Goal: Transaction & Acquisition: Purchase product/service

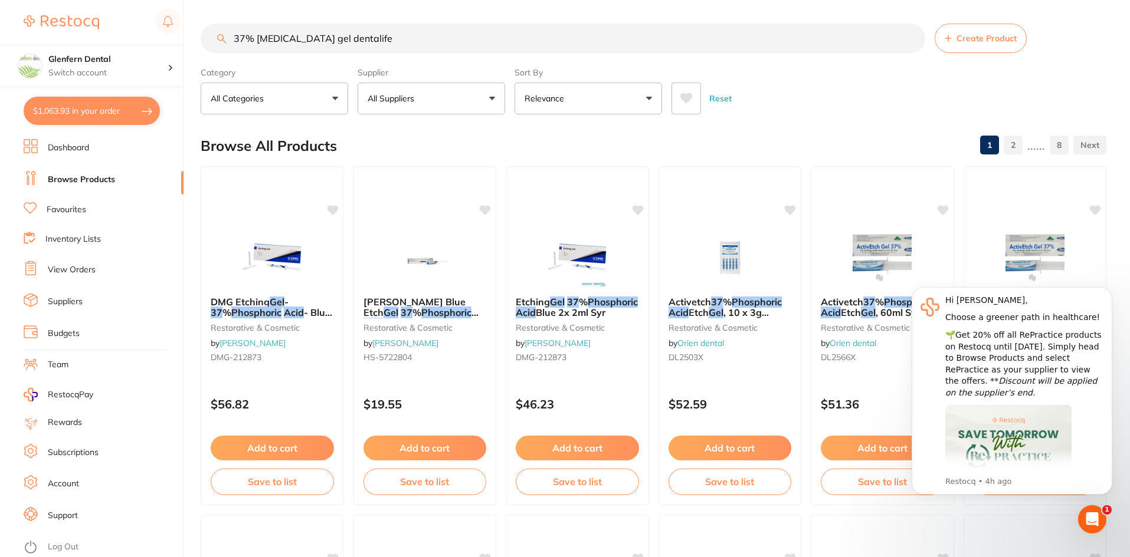
type input "37% Phosphoric acid gel dentalife"
click at [491, 96] on button "All Suppliers" at bounding box center [430, 99] width 147 height 32
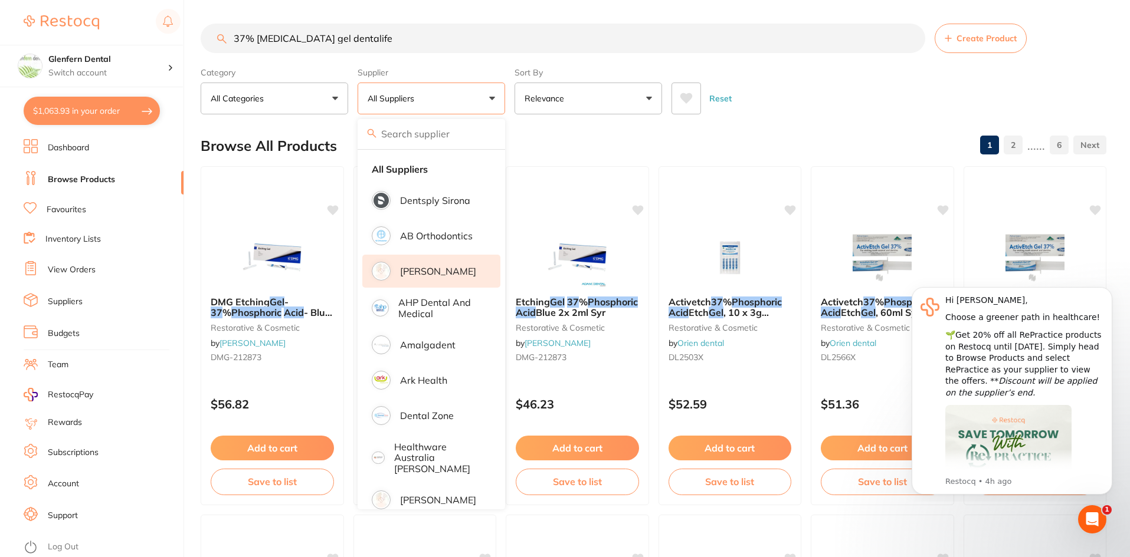
click at [419, 272] on p "[PERSON_NAME]" at bounding box center [438, 271] width 76 height 11
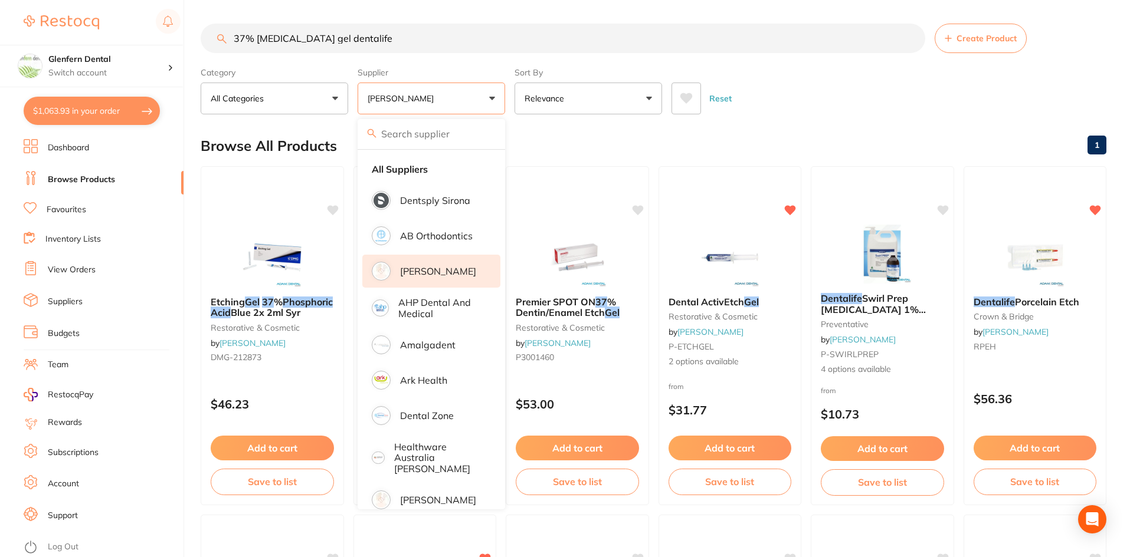
click at [644, 516] on div at bounding box center [577, 530] width 142 height 29
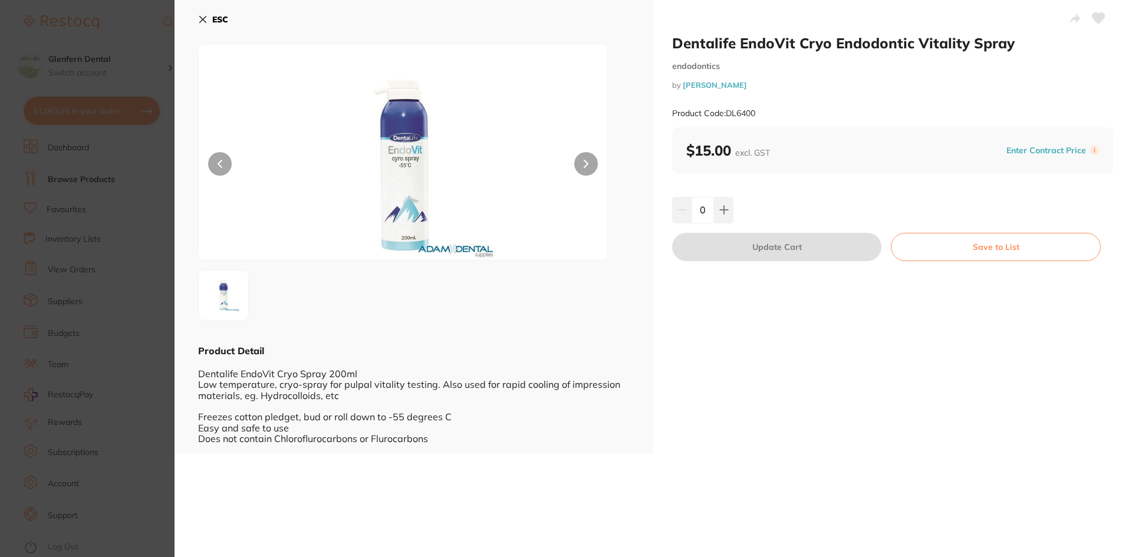
drag, startPoint x: 193, startPoint y: 16, endPoint x: 199, endPoint y: 17, distance: 6.6
click at [192, 16] on div "ESC Product Detail Dentalife EndoVit Cryo Spray 200ml Low temperature, cryo-spr…" at bounding box center [414, 227] width 479 height 454
click at [201, 18] on icon at bounding box center [203, 20] width 6 height 6
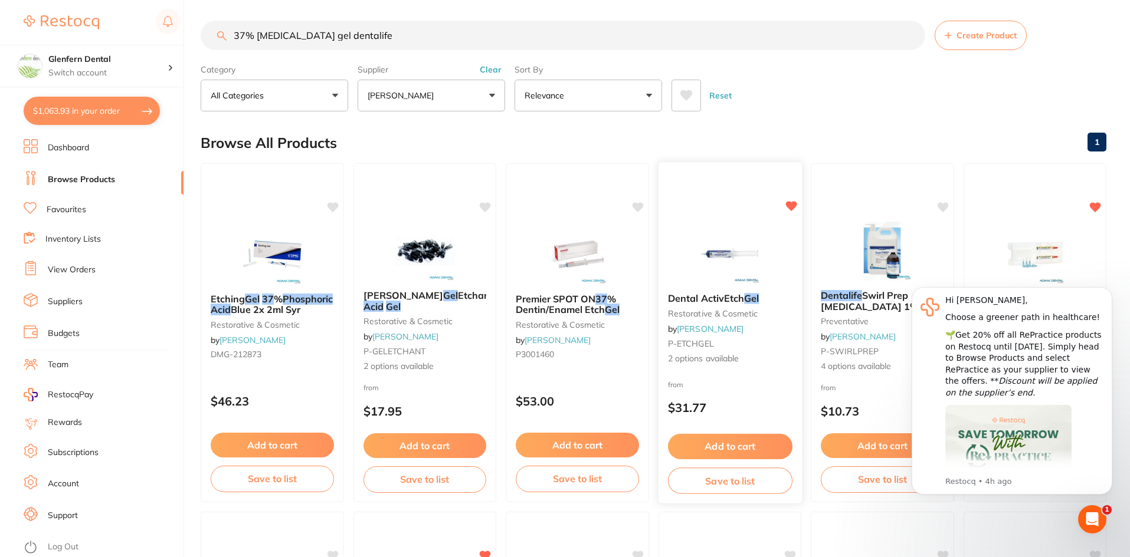
click at [700, 301] on span "Dental ActivEtch" at bounding box center [705, 299] width 76 height 12
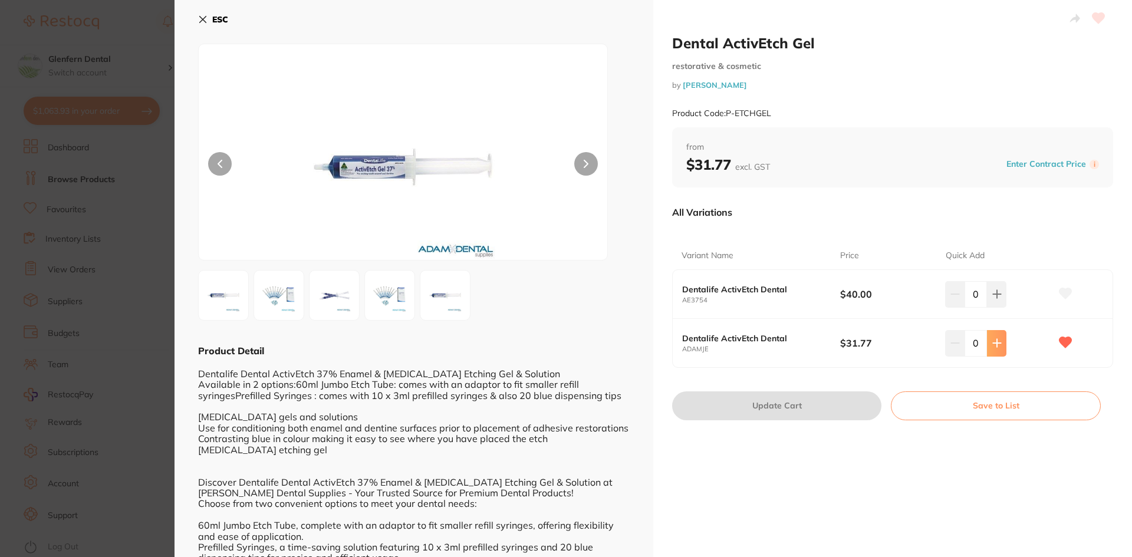
click at [998, 347] on icon at bounding box center [997, 343] width 9 height 9
type input "1"
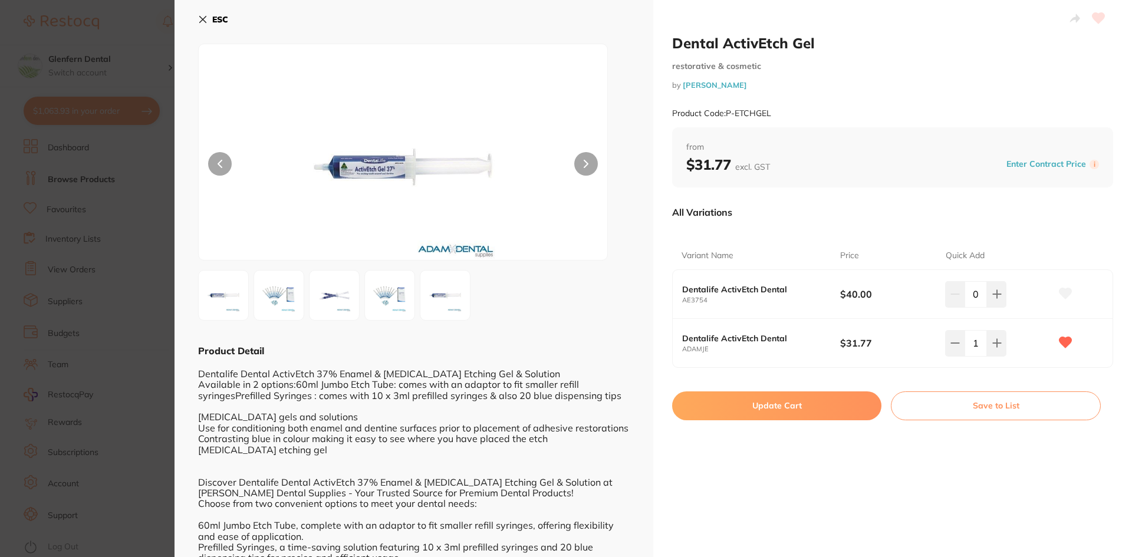
click at [776, 114] on div "Product Code: P-ETCHGEL" at bounding box center [892, 113] width 441 height 29
drag, startPoint x: 716, startPoint y: 350, endPoint x: 675, endPoint y: 353, distance: 41.4
click at [675, 353] on div "Dentalife ActivEtch Dental ADAMJE $31.77 1" at bounding box center [893, 343] width 440 height 48
copy small "ADAMJE"
drag, startPoint x: 823, startPoint y: 42, endPoint x: 675, endPoint y: 45, distance: 147.5
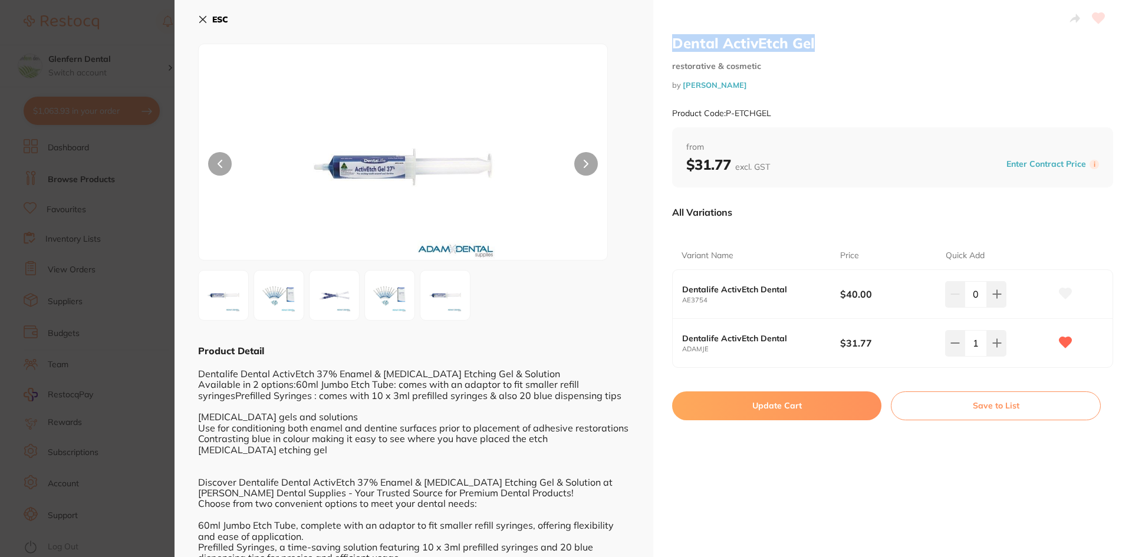
click at [675, 45] on h2 "Dental ActivEtch Gel" at bounding box center [892, 43] width 441 height 18
copy h2 "Dental ActivEtch Gel"
click at [766, 406] on button "Update Cart" at bounding box center [776, 406] width 209 height 28
checkbox input "false"
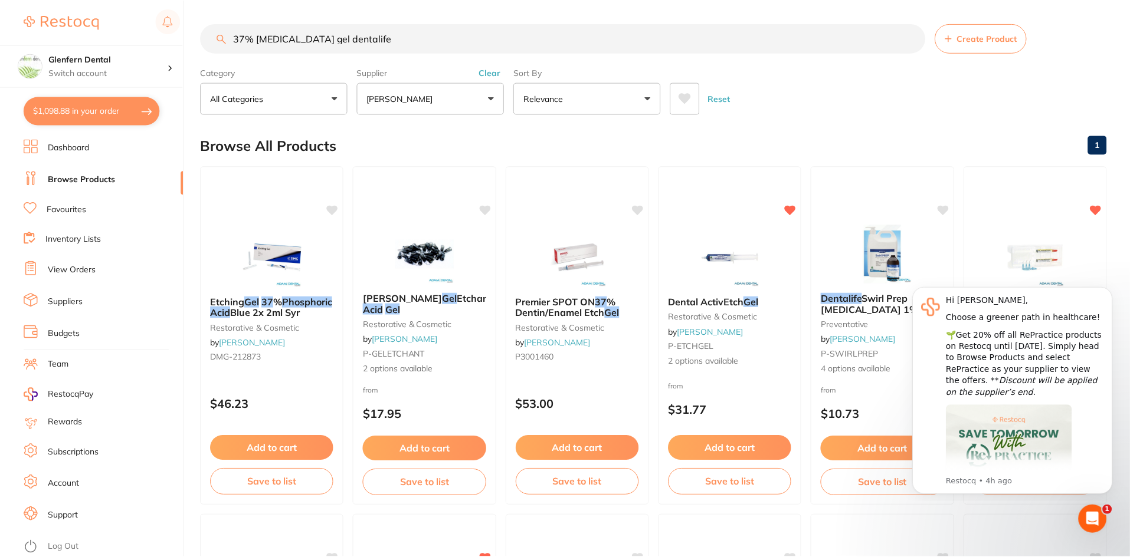
scroll to position [3, 0]
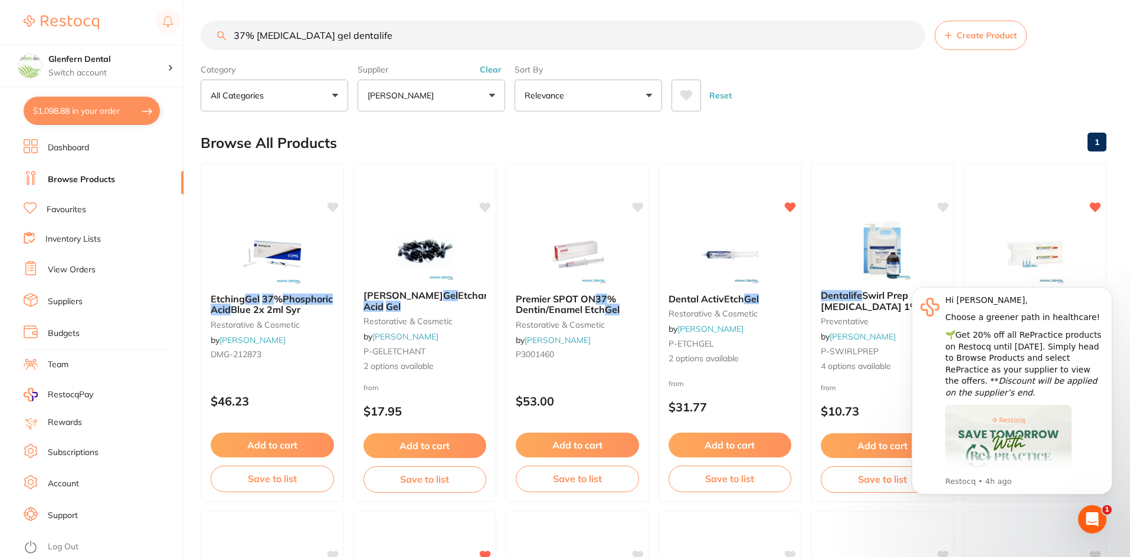
click at [396, 36] on input "37% Phosphoric acid gel dentalife" at bounding box center [563, 35] width 724 height 29
type input "3"
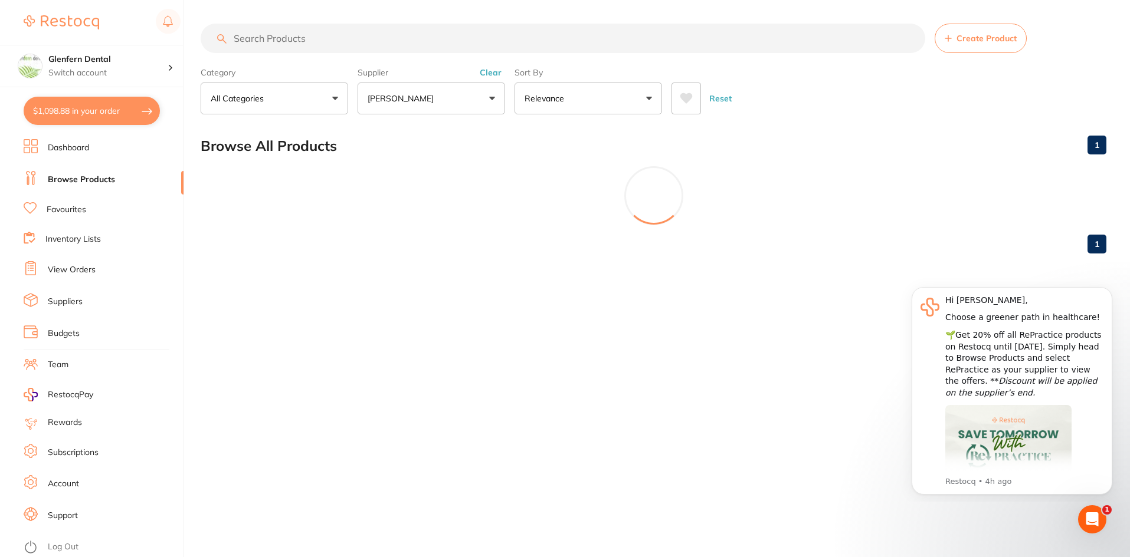
scroll to position [0, 0]
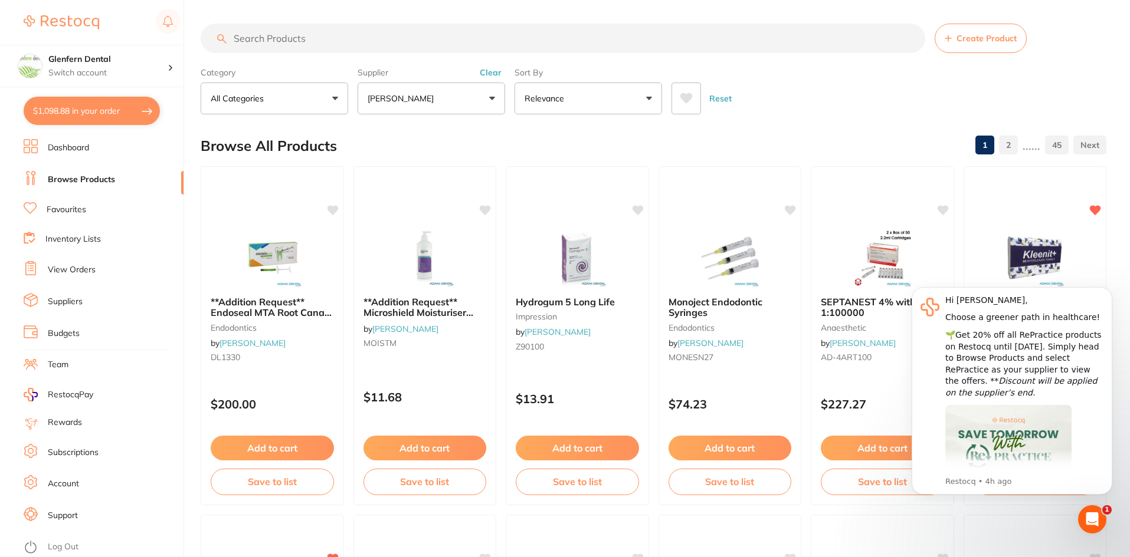
drag, startPoint x: 349, startPoint y: 26, endPoint x: 265, endPoint y: 33, distance: 83.5
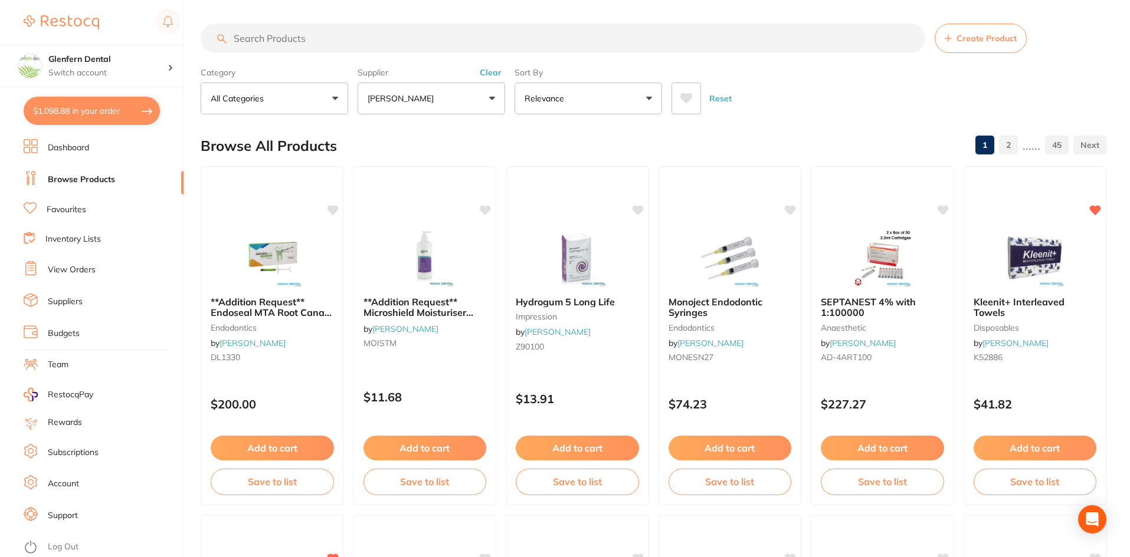
paste input "Dental ActivEtch Gel"
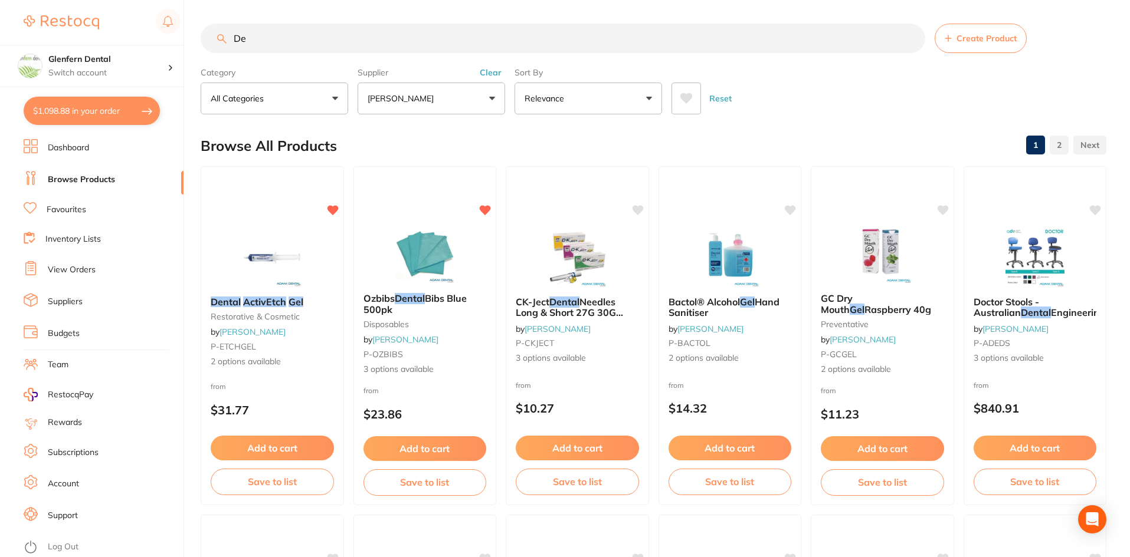
type input "D"
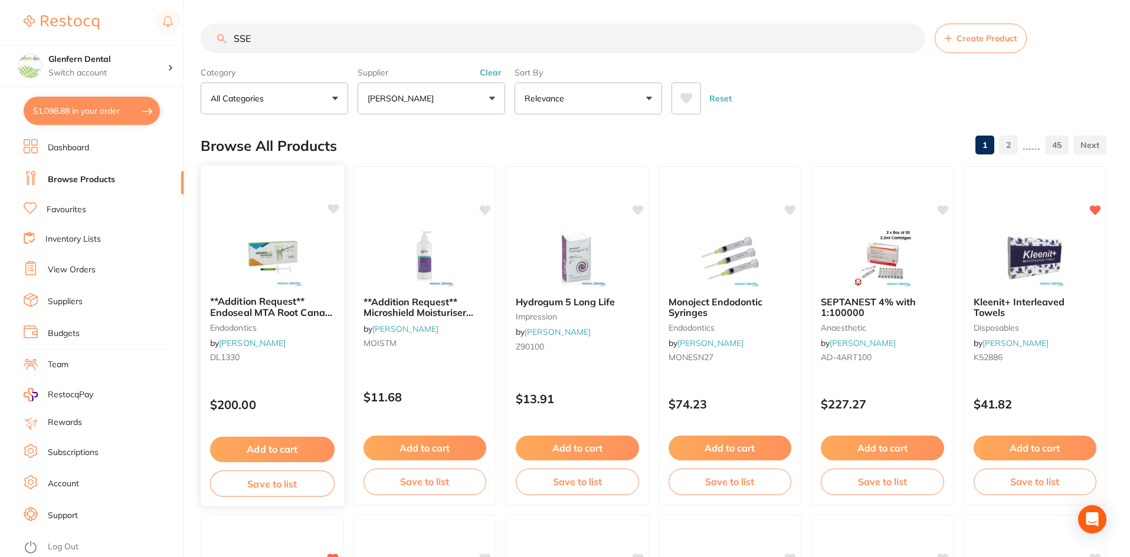
type input "SSE"
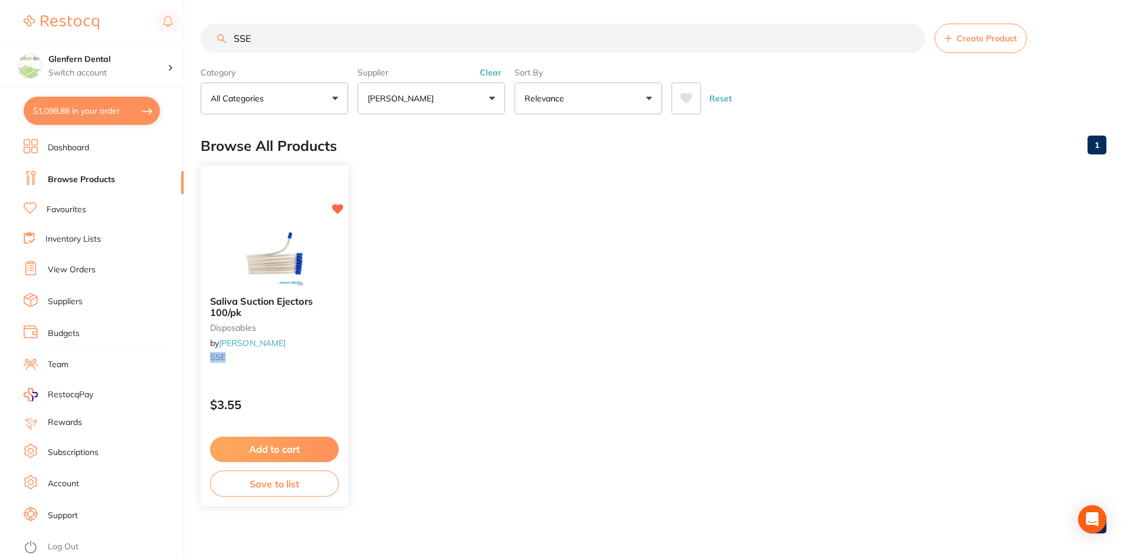
click at [242, 298] on span "Saliva Suction Ejectors 100/pk" at bounding box center [261, 307] width 103 height 23
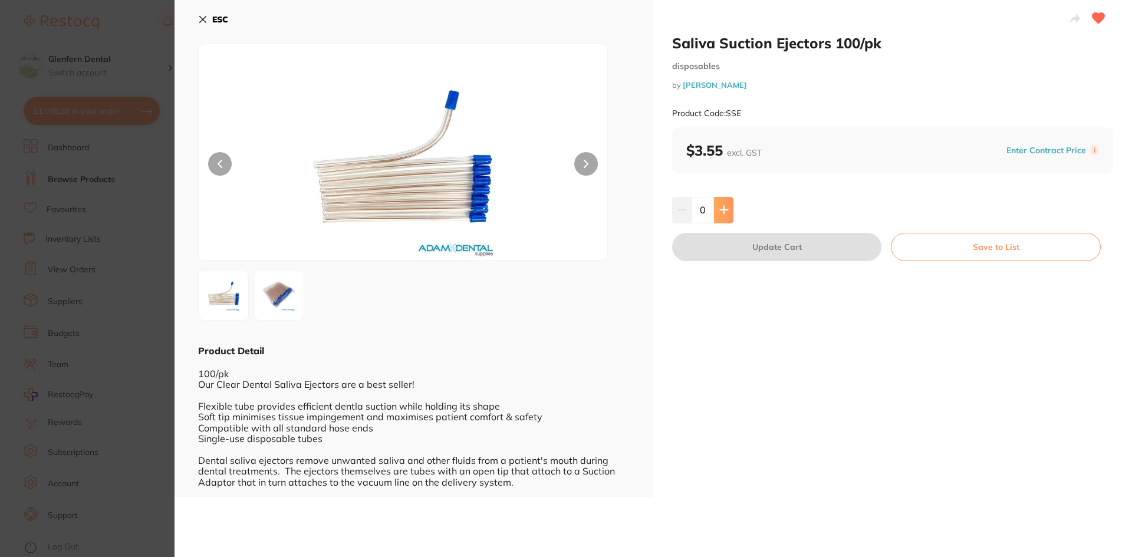
click at [724, 207] on icon at bounding box center [724, 209] width 9 height 9
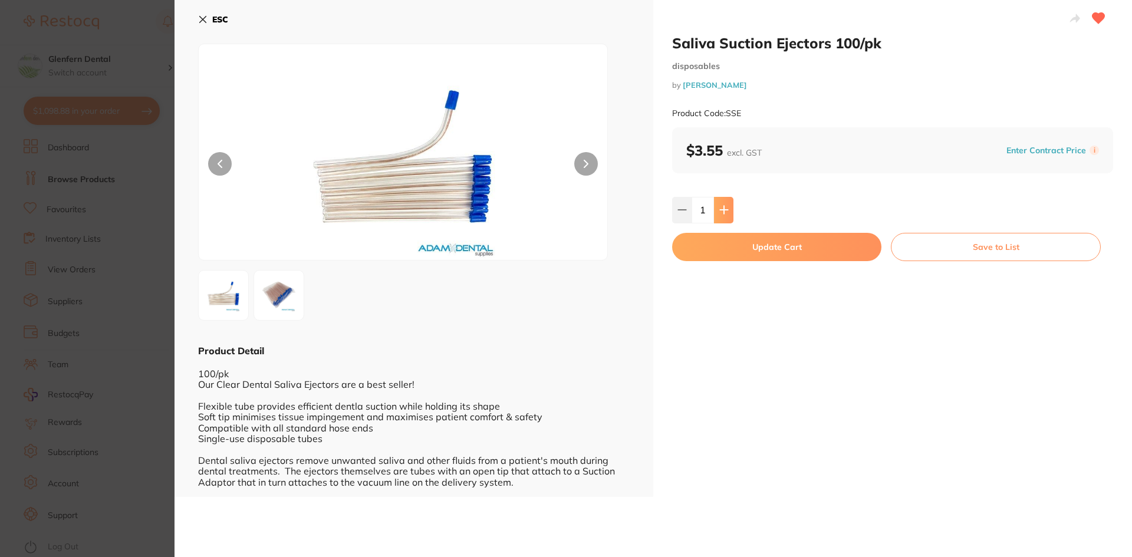
click at [724, 207] on icon at bounding box center [724, 209] width 9 height 9
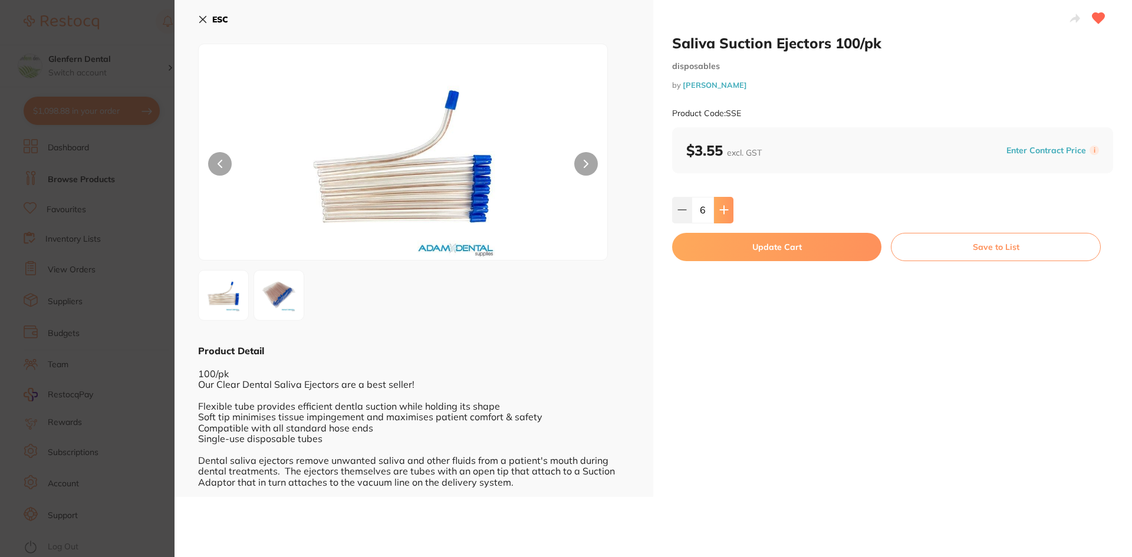
click at [724, 207] on icon at bounding box center [724, 209] width 9 height 9
type input "10"
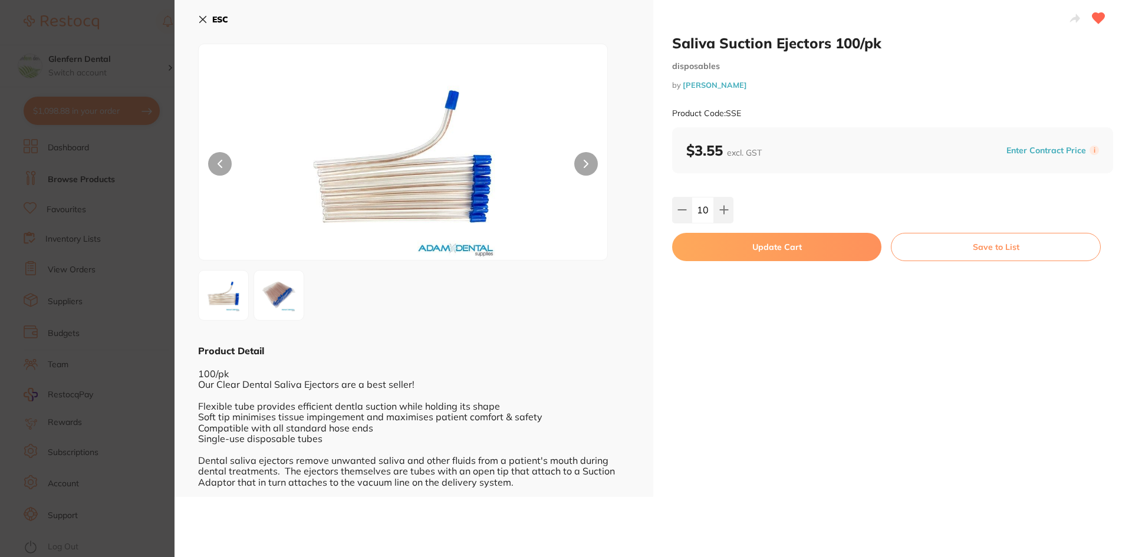
click at [773, 248] on button "Update Cart" at bounding box center [776, 247] width 209 height 28
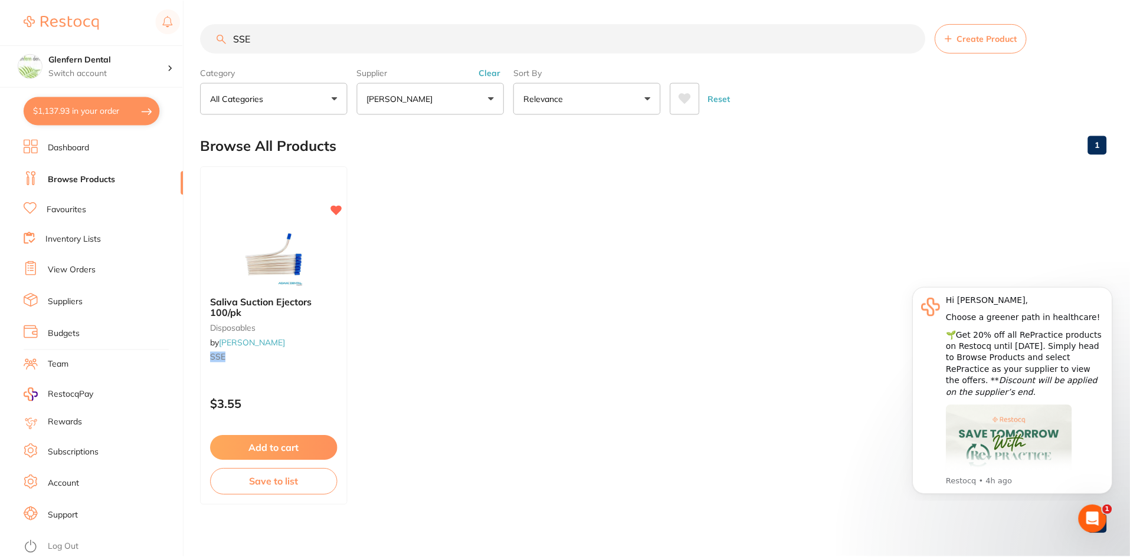
scroll to position [3, 0]
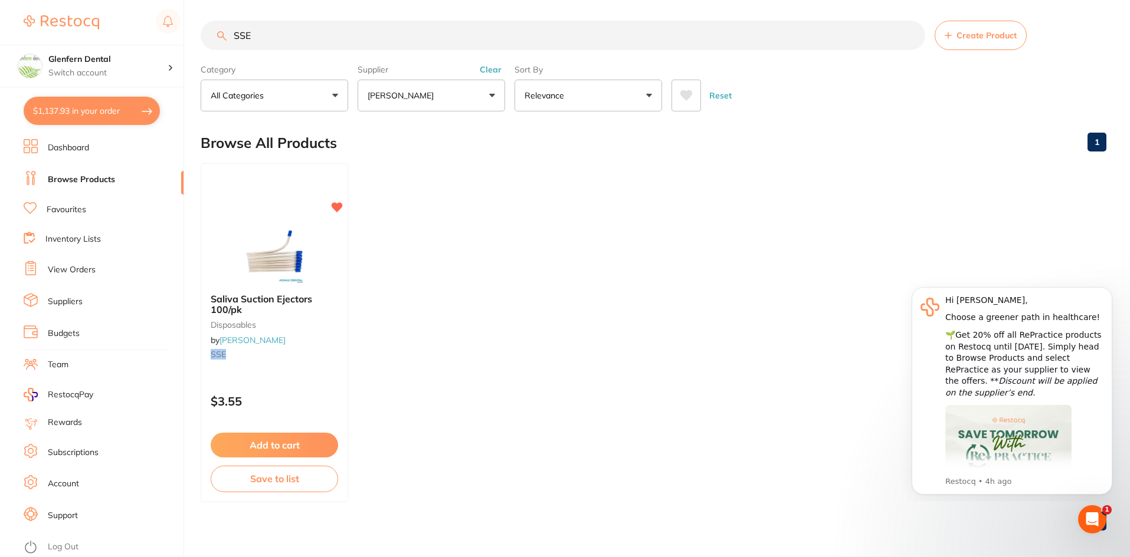
click at [47, 109] on button "$1,137.93 in your order" at bounding box center [92, 111] width 136 height 28
checkbox input "true"
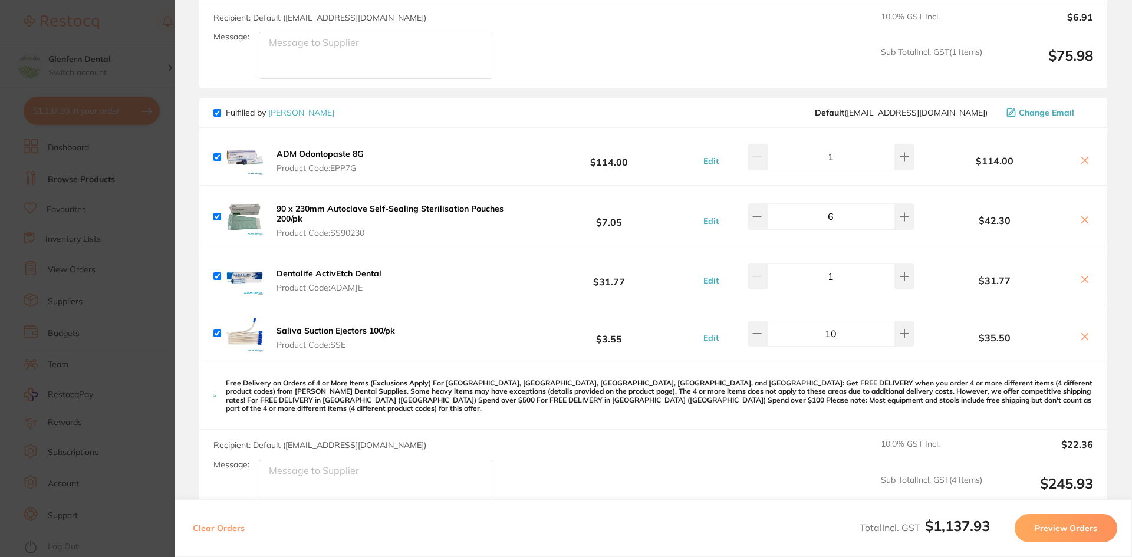
scroll to position [1121, 0]
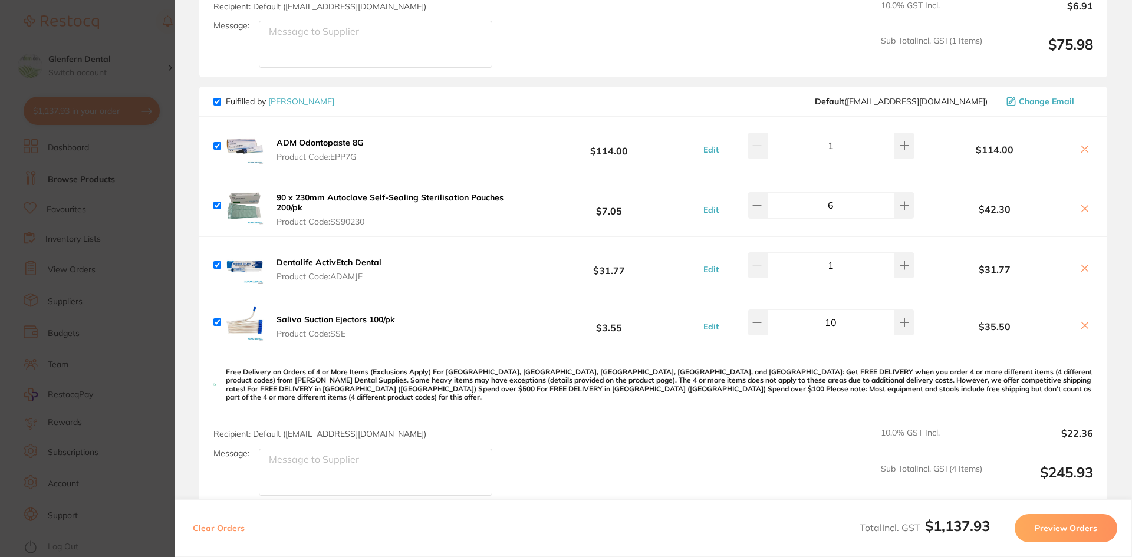
click at [311, 314] on b "Saliva Suction Ejectors 100/pk" at bounding box center [336, 319] width 119 height 11
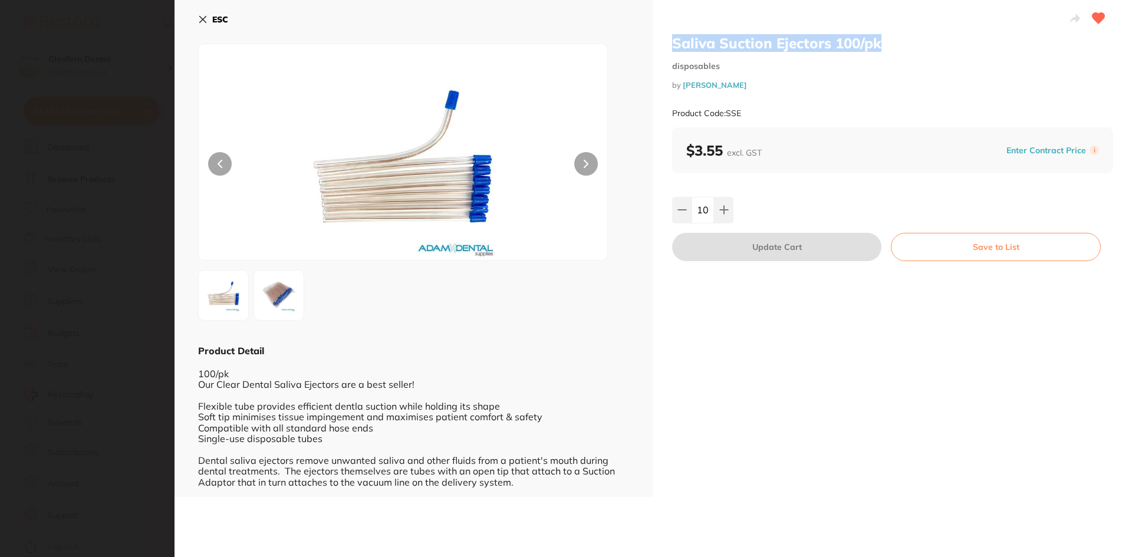
scroll to position [0, 0]
drag, startPoint x: 868, startPoint y: 47, endPoint x: 667, endPoint y: 43, distance: 201.2
click at [667, 43] on div "Saliva Suction Ejectors 100/pk disposables by Adam Dental Product Code: SSE $3.…" at bounding box center [893, 248] width 479 height 497
copy h2 "Saliva Suction Ejectors 100/pk"
click at [202, 16] on icon at bounding box center [202, 19] width 9 height 9
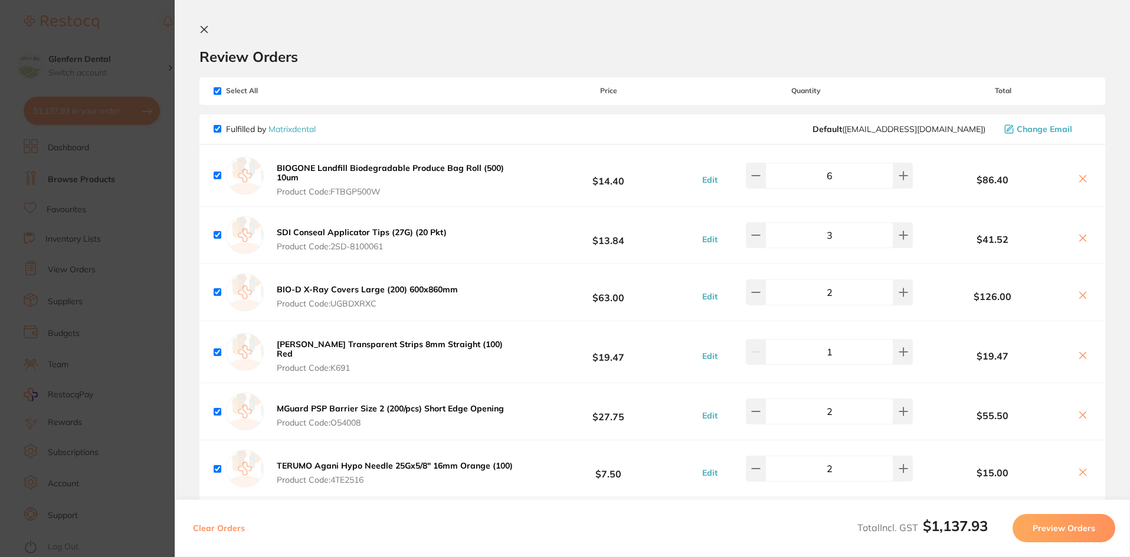
click at [196, 24] on section "Review Orders Your orders are being processed and we will notify you once we ha…" at bounding box center [652, 278] width 955 height 557
click at [206, 32] on button at bounding box center [206, 30] width 14 height 11
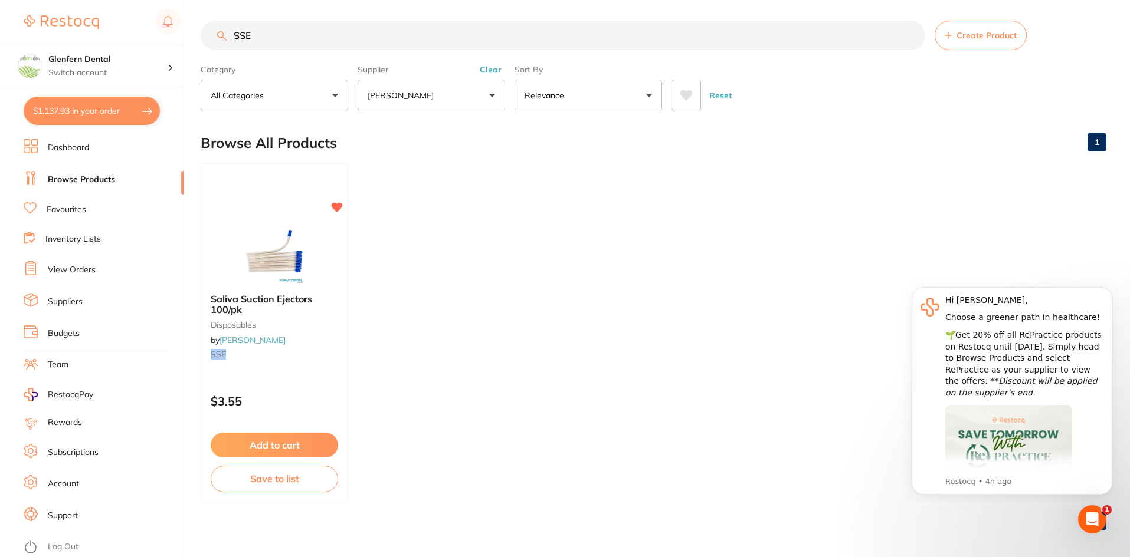
click at [249, 34] on input "SSE" at bounding box center [563, 35] width 724 height 29
type input "S"
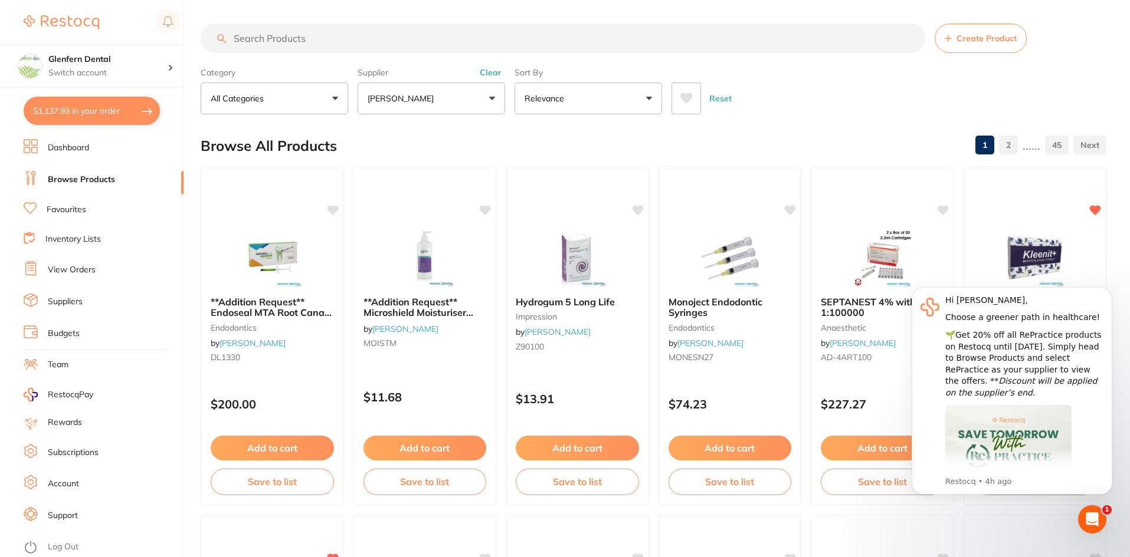
paste input "Kleenex Paper Towel Optimum 120/pack"
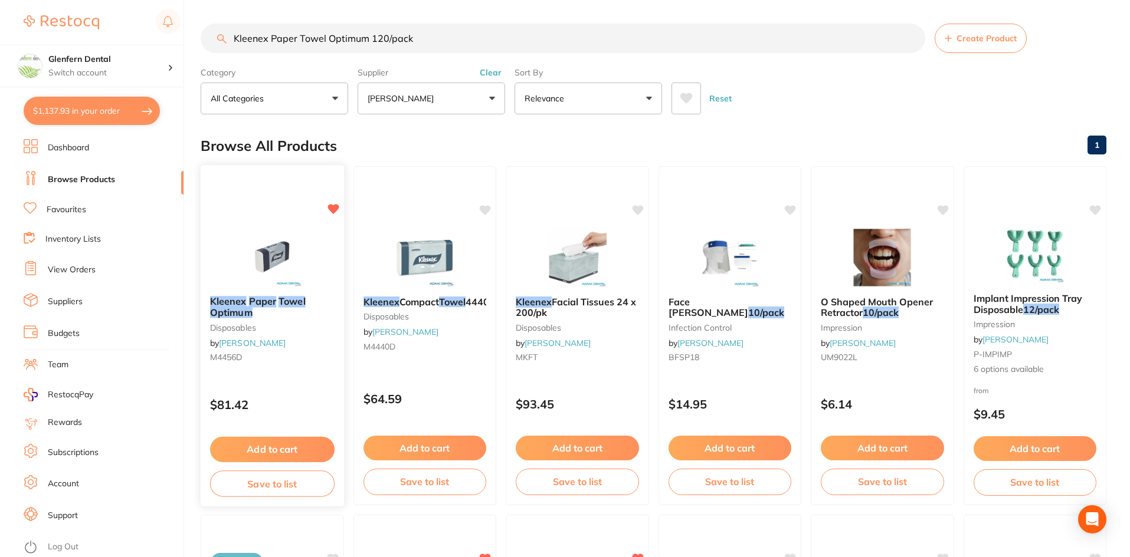
type input "Kleenex Paper Towel Optimum 120/pack"
click at [238, 303] on em "Kleenex" at bounding box center [228, 302] width 37 height 12
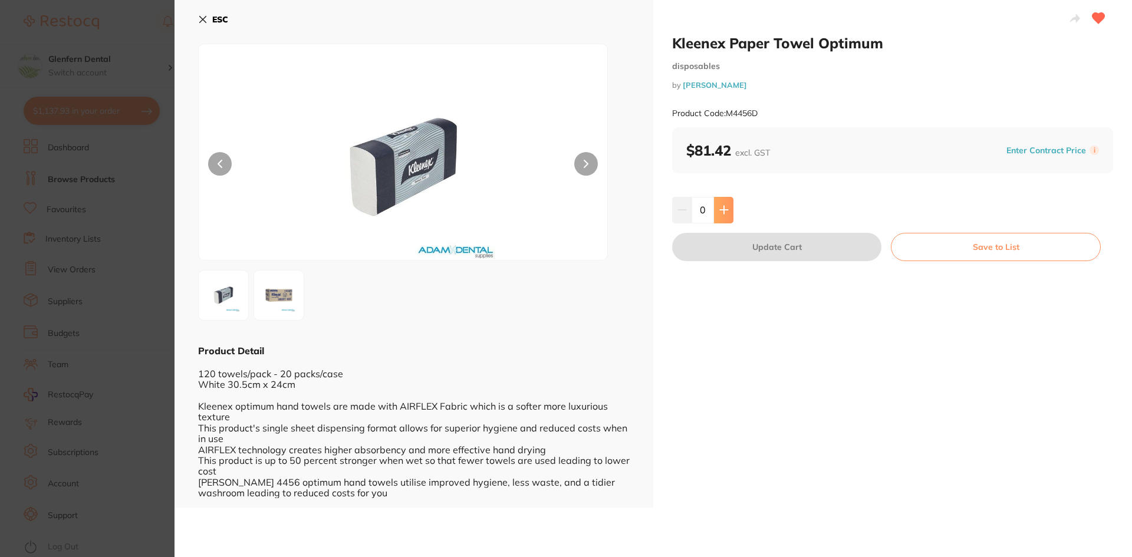
click at [723, 221] on button at bounding box center [723, 210] width 19 height 26
type input "1"
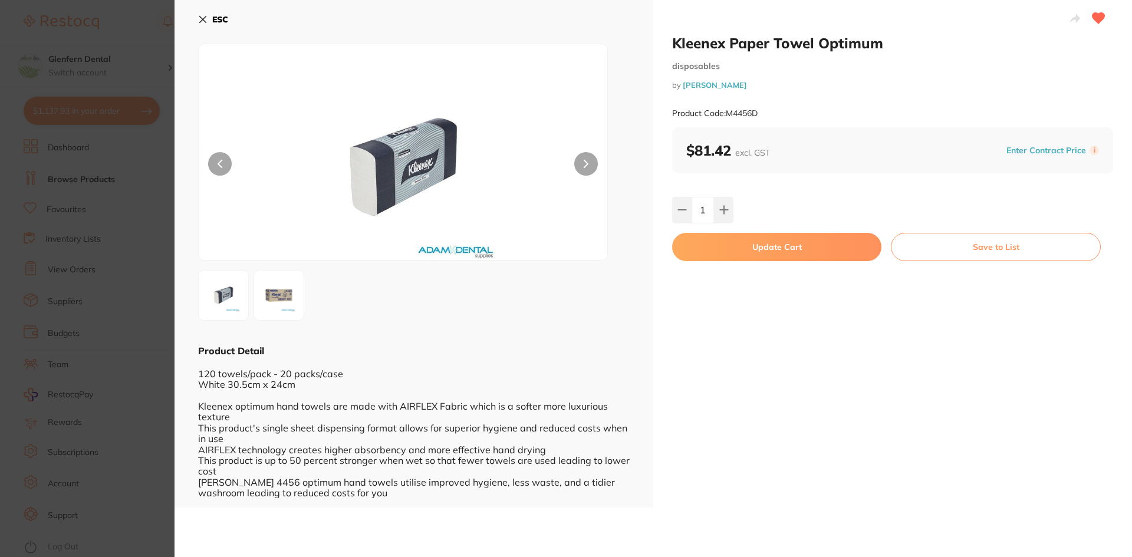
click at [766, 248] on button "Update Cart" at bounding box center [776, 247] width 209 height 28
checkbox input "false"
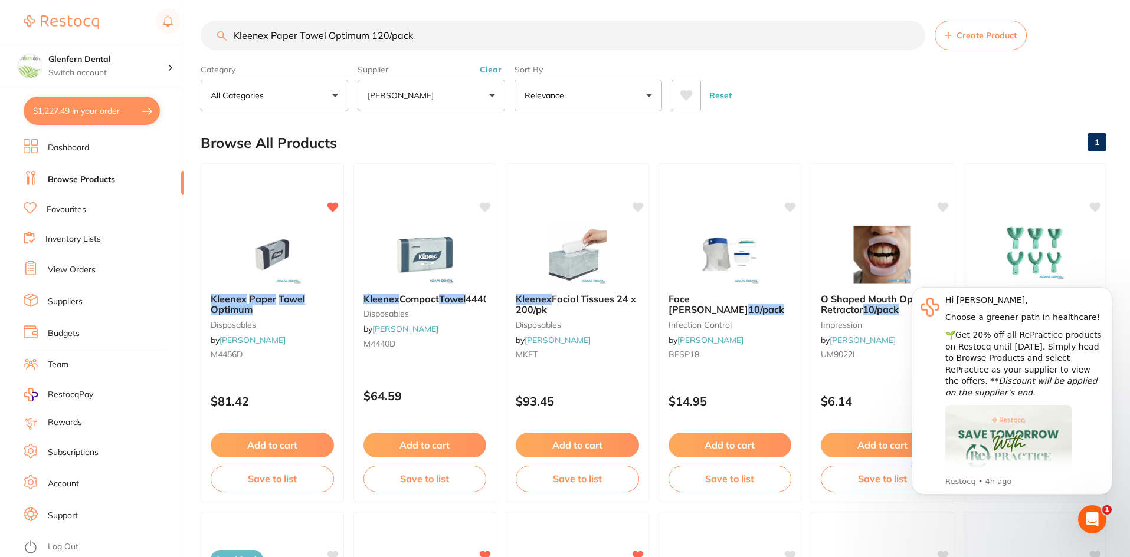
click at [94, 109] on button "$1,227.49 in your order" at bounding box center [92, 111] width 136 height 28
checkbox input "true"
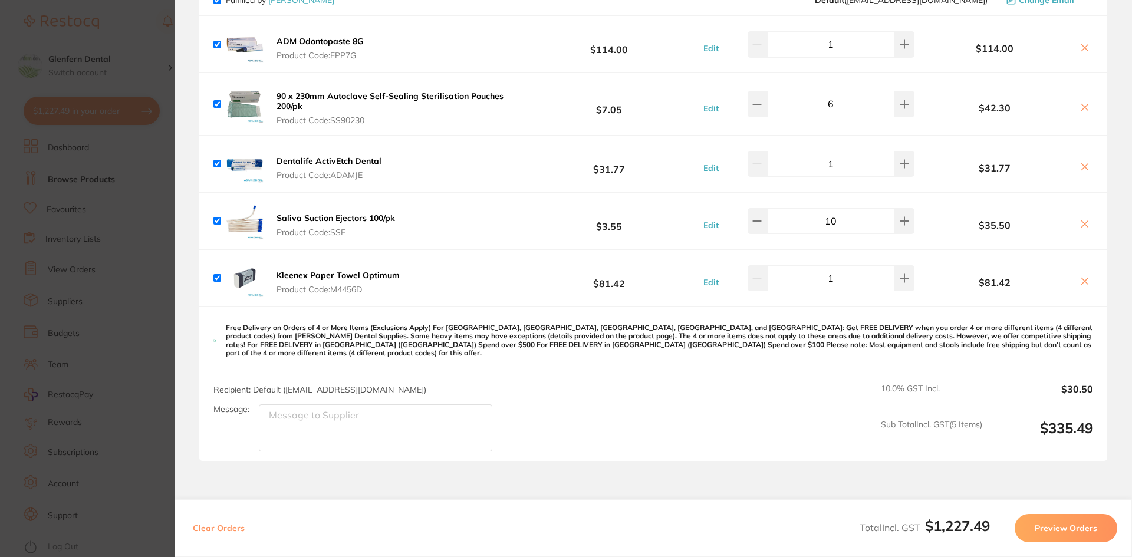
scroll to position [1239, 0]
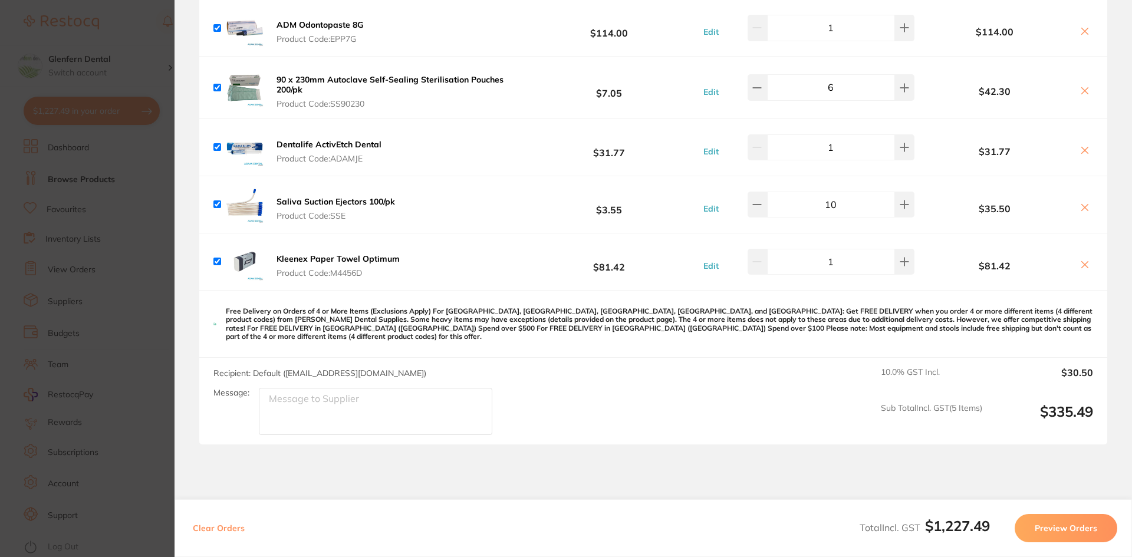
click at [356, 255] on b "Kleenex Paper Towel Optimum" at bounding box center [338, 259] width 123 height 11
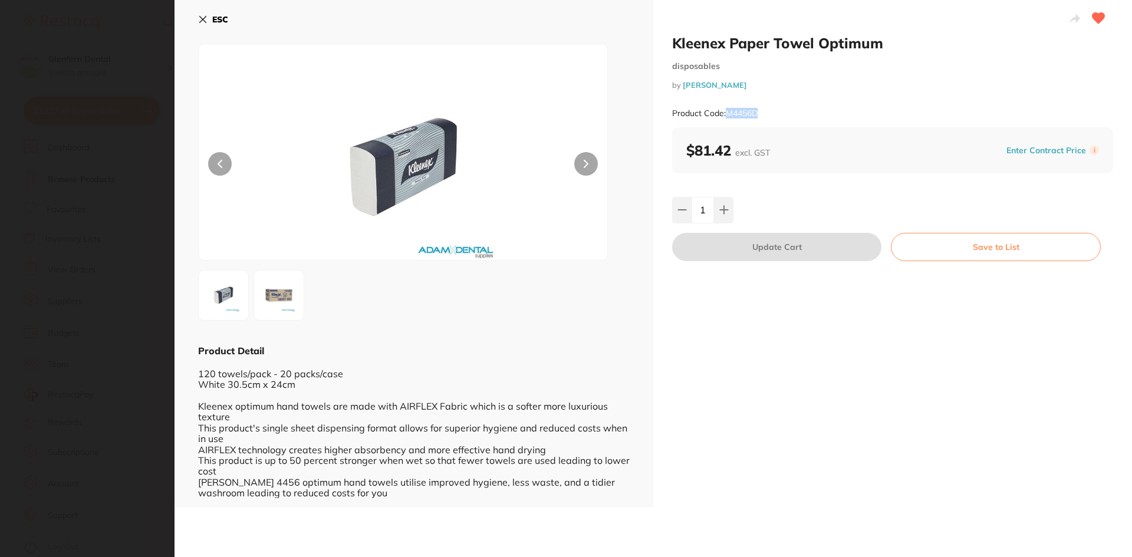
drag, startPoint x: 759, startPoint y: 113, endPoint x: 727, endPoint y: 119, distance: 31.8
click at [727, 119] on div "Product Code: M4456D" at bounding box center [892, 113] width 441 height 29
copy small "M4456D"
click at [208, 15] on button "ESC" at bounding box center [213, 19] width 30 height 20
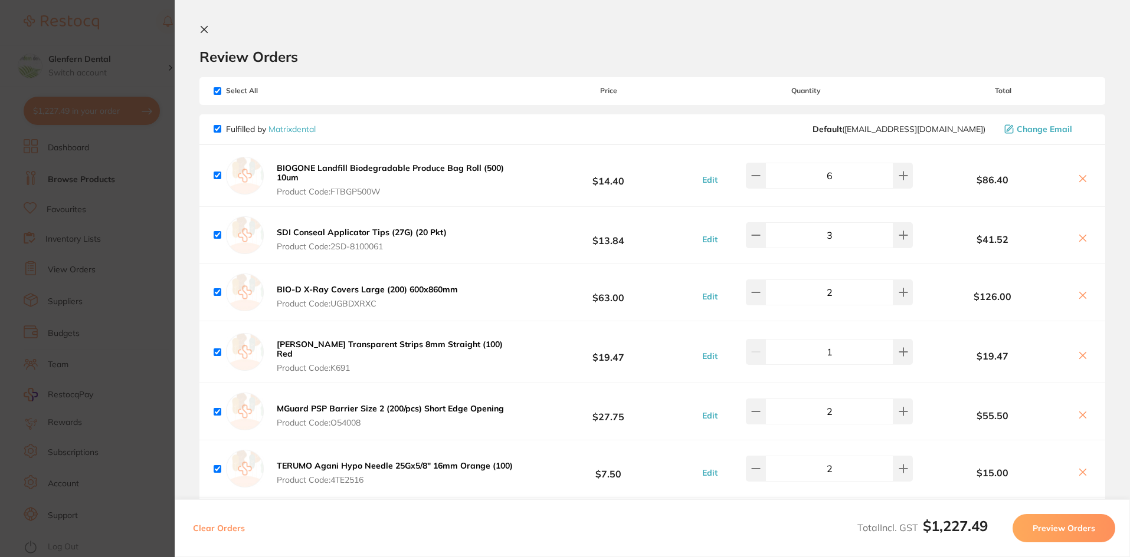
click at [202, 27] on icon at bounding box center [203, 29] width 9 height 9
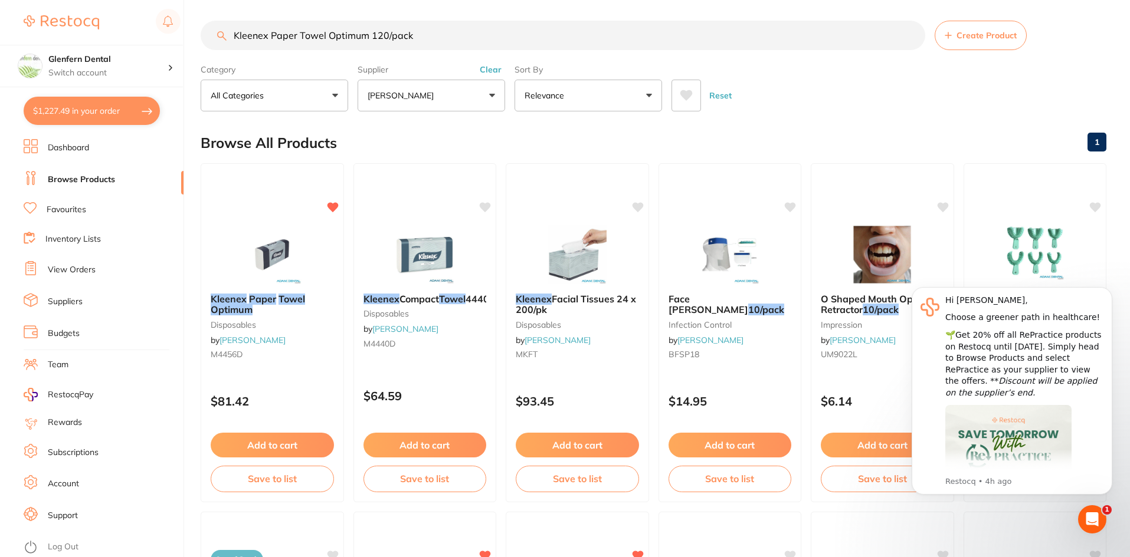
click at [438, 38] on input "Kleenex Paper Towel Optimum 120/pack" at bounding box center [563, 35] width 724 height 29
type input "K"
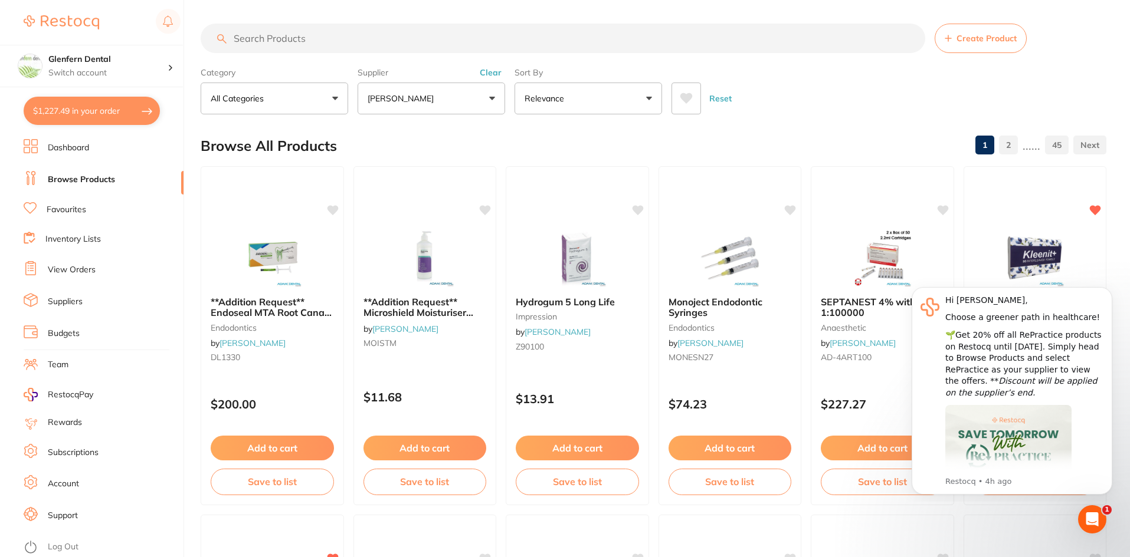
paste input "O3707"
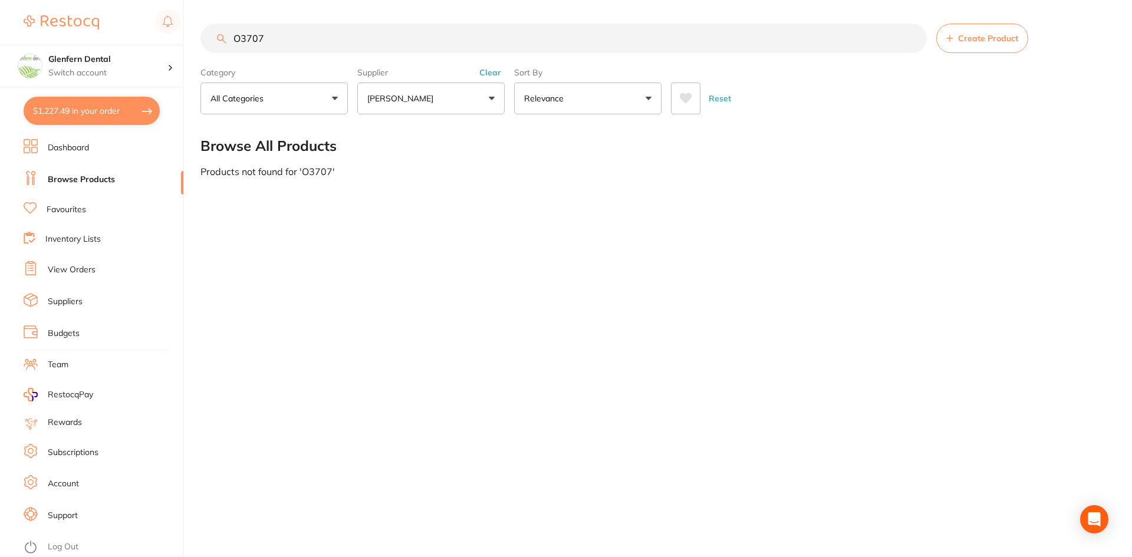
type input "O3707"
click at [494, 100] on button "[PERSON_NAME]" at bounding box center [430, 99] width 147 height 32
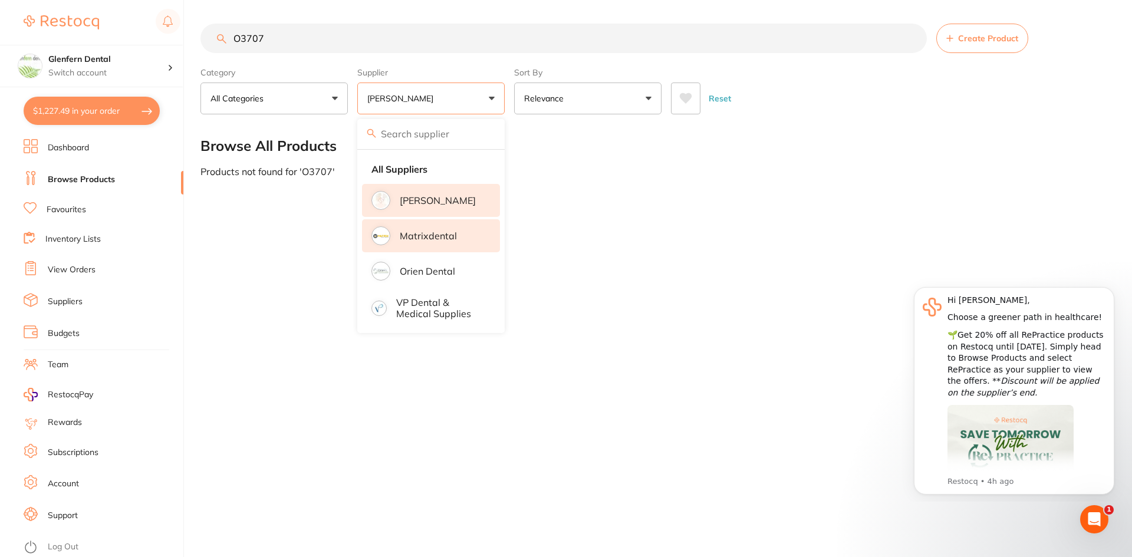
click at [426, 240] on p "Matrixdental" at bounding box center [428, 236] width 57 height 11
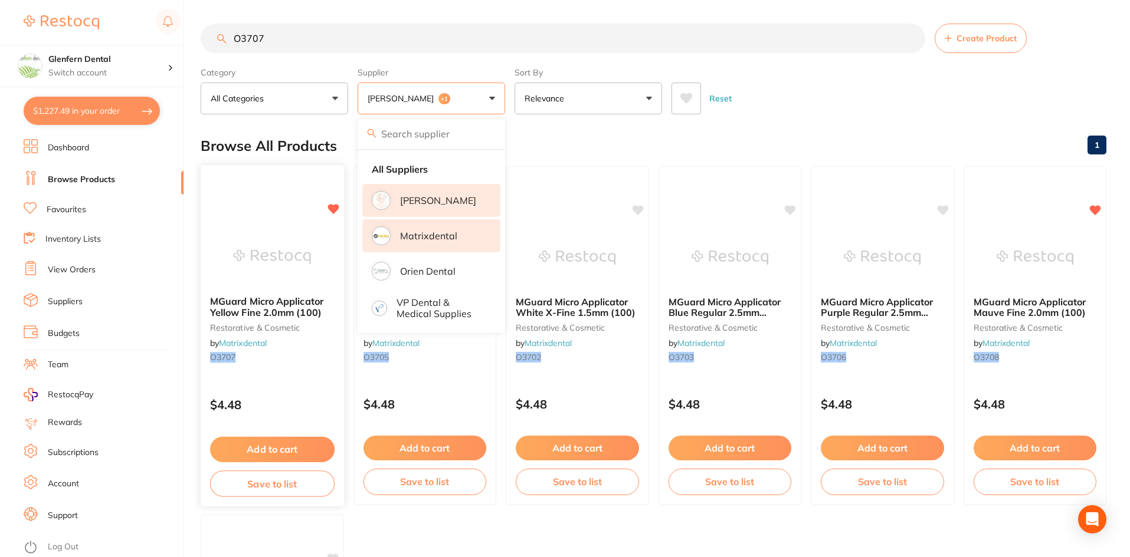
click at [247, 306] on span "MGuard Micro Applicator Yellow Fine 2.0mm (100)" at bounding box center [266, 307] width 113 height 23
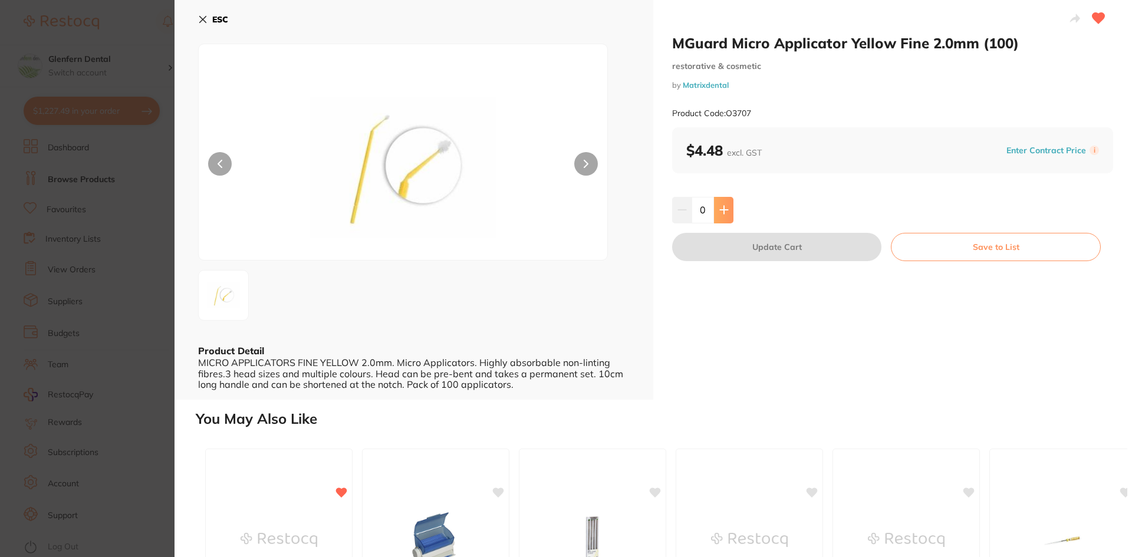
click at [724, 209] on icon at bounding box center [724, 209] width 9 height 9
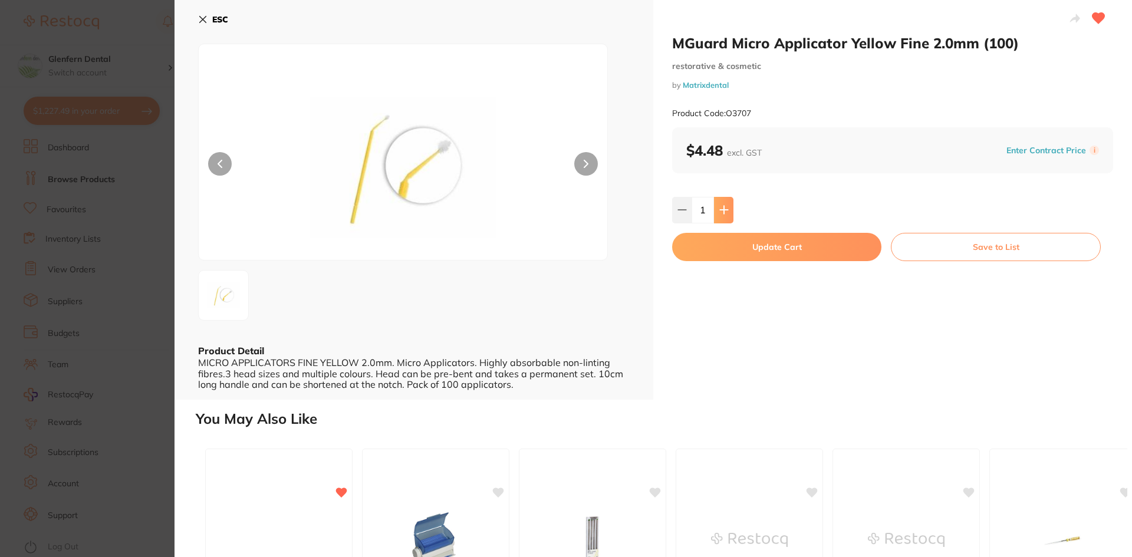
click at [724, 209] on icon at bounding box center [724, 209] width 9 height 9
type input "4"
click at [779, 252] on button "Update Cart" at bounding box center [776, 247] width 209 height 28
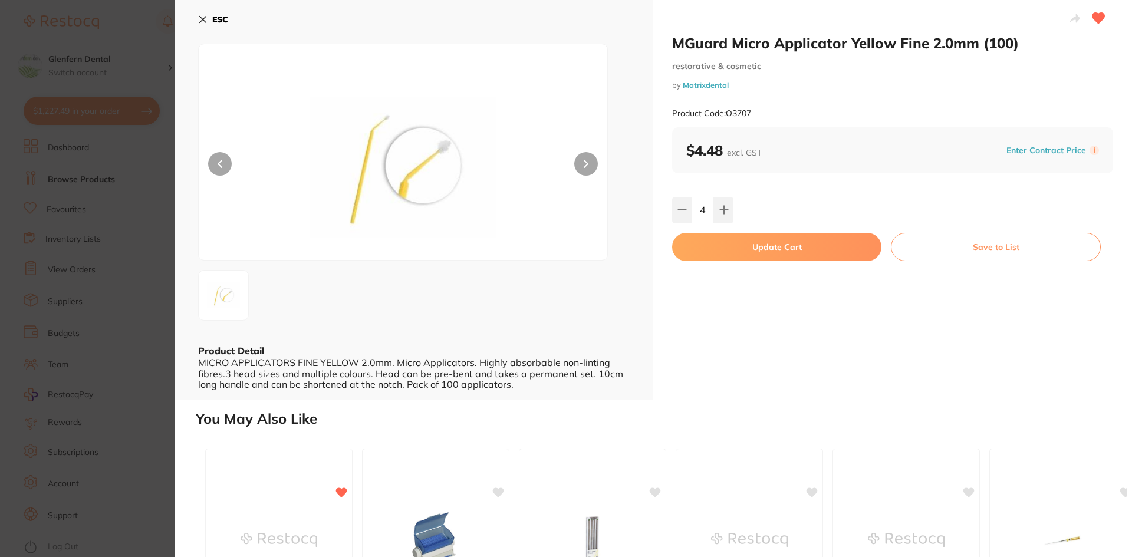
checkbox input "false"
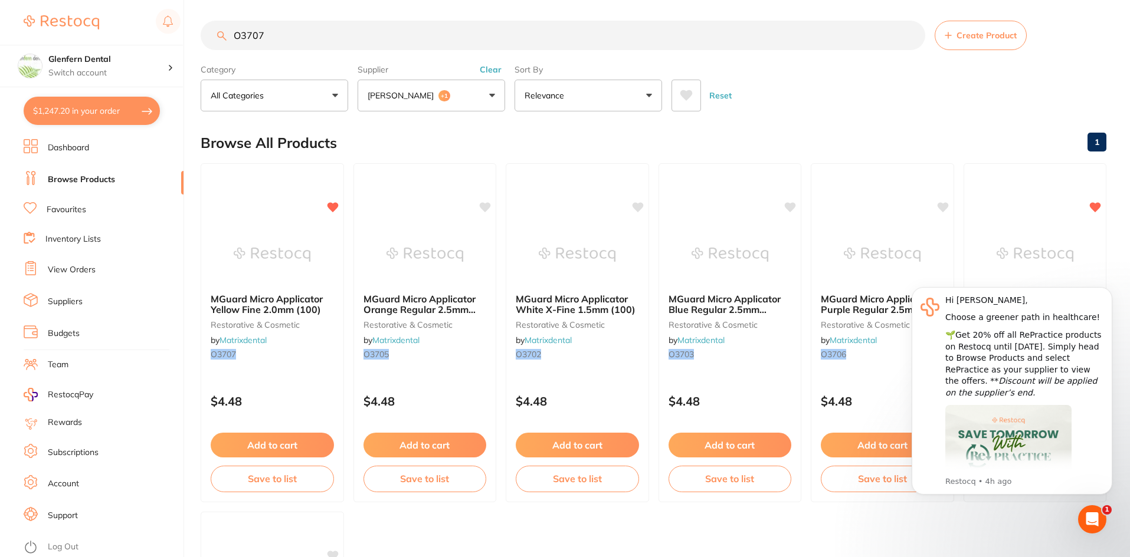
click at [265, 33] on input "O3707" at bounding box center [563, 35] width 724 height 29
type input "O"
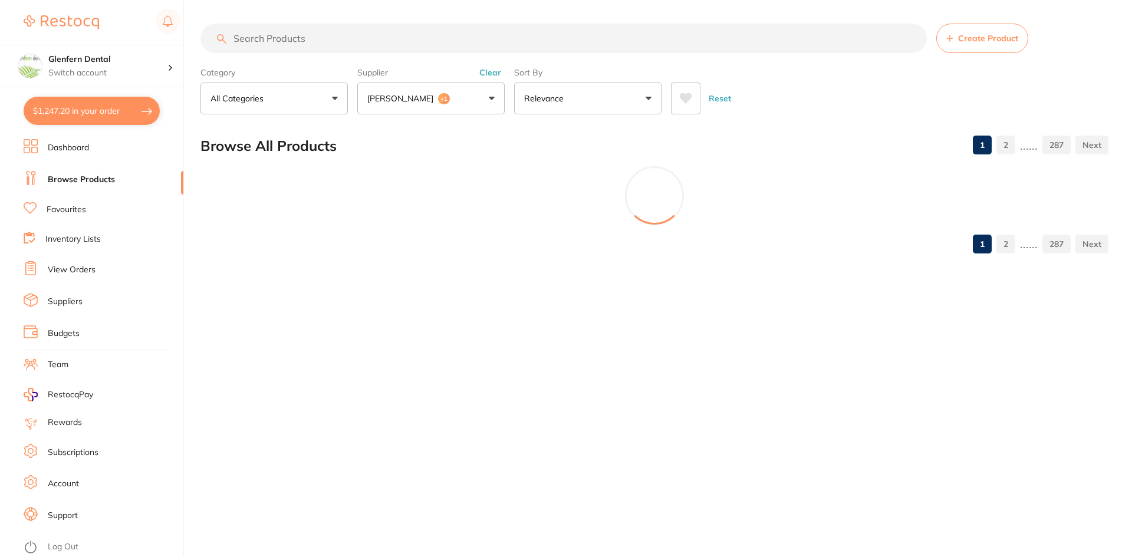
click at [489, 99] on button "Adam Dental +1" at bounding box center [430, 99] width 147 height 32
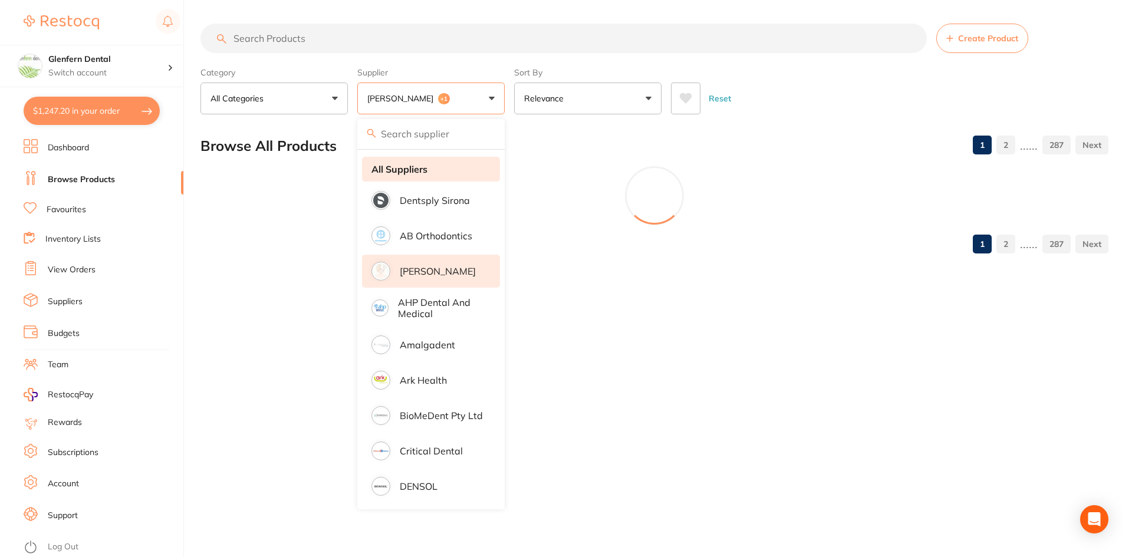
click at [397, 169] on strong "All Suppliers" at bounding box center [400, 169] width 56 height 11
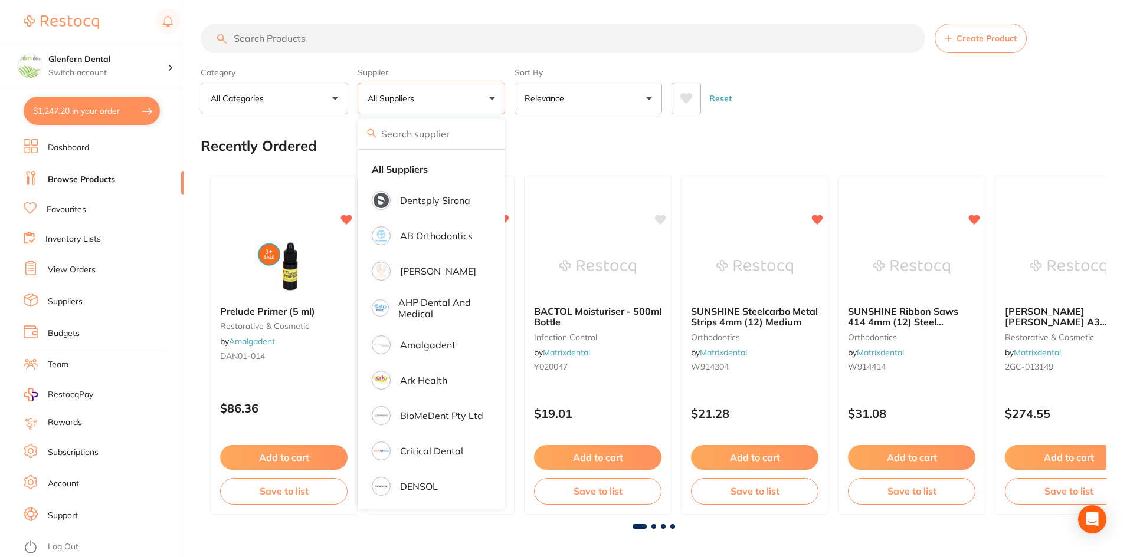
click at [114, 108] on button "$1,247.20 in your order" at bounding box center [92, 111] width 136 height 28
checkbox input "true"
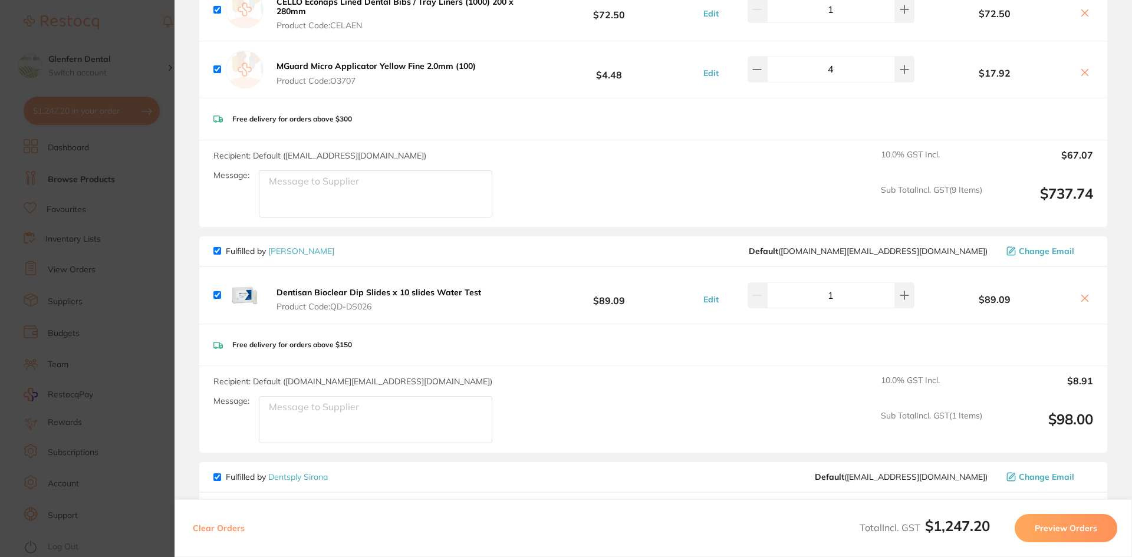
scroll to position [708, 0]
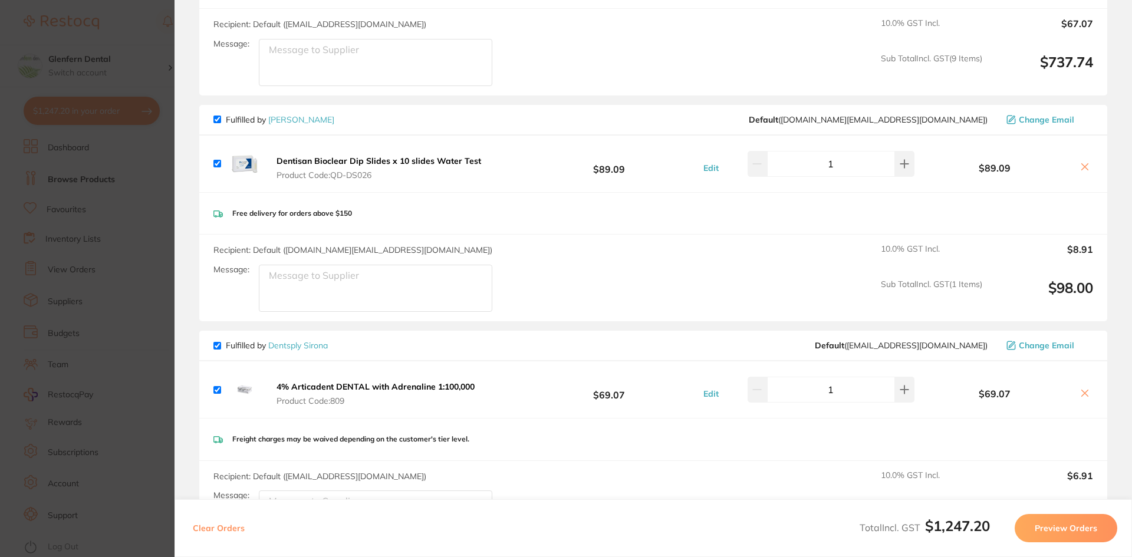
click at [217, 116] on input "checkbox" at bounding box center [218, 120] width 8 height 8
checkbox input "false"
click at [218, 342] on input "checkbox" at bounding box center [218, 346] width 8 height 8
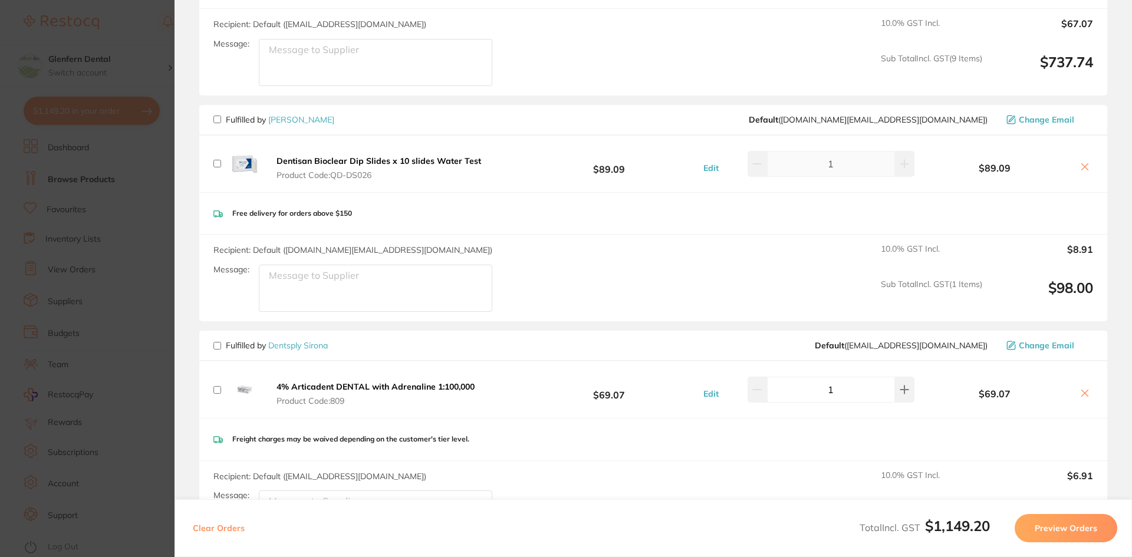
checkbox input "false"
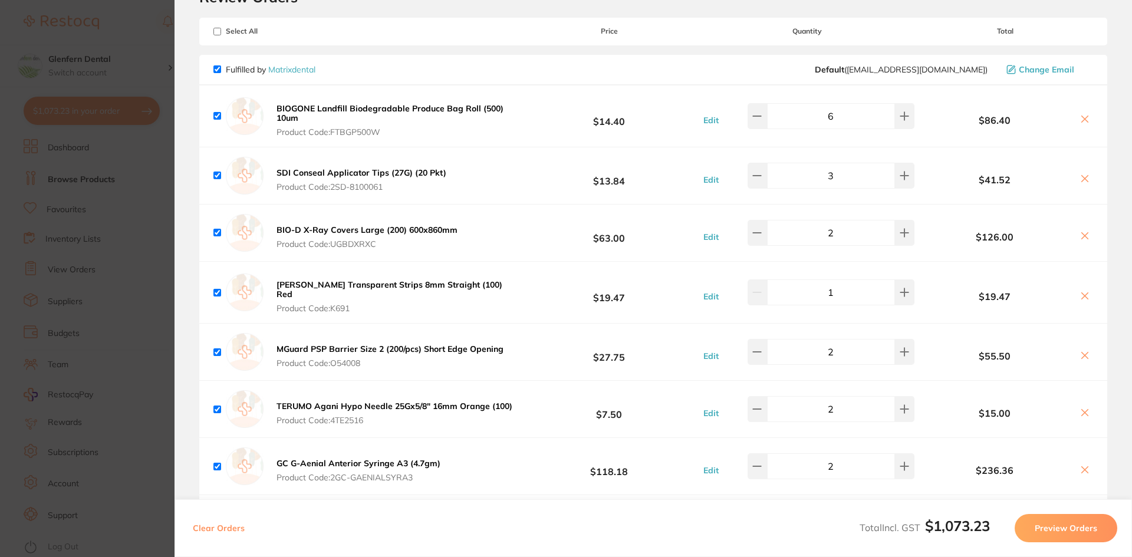
scroll to position [0, 0]
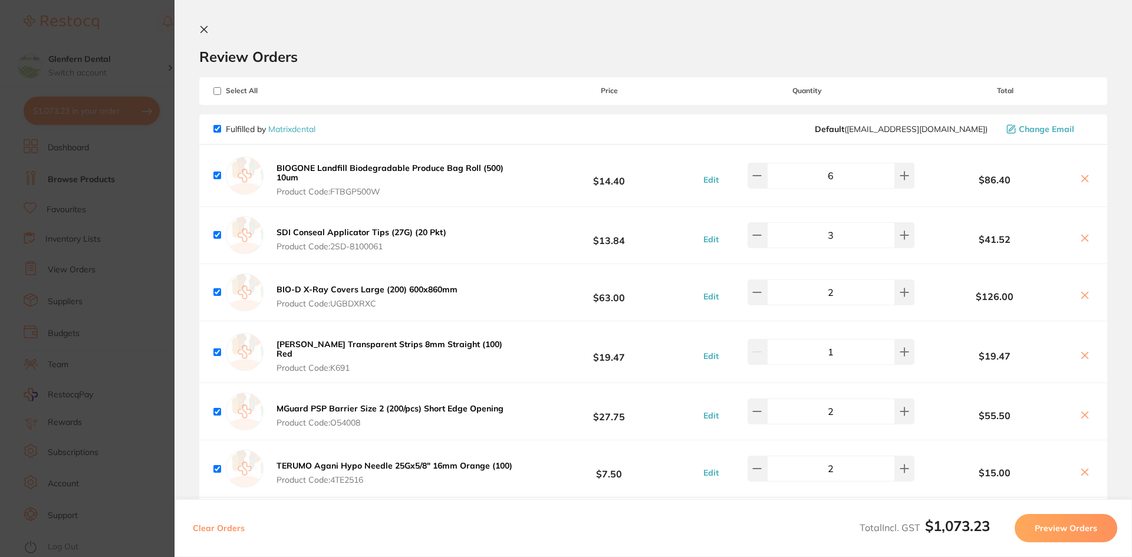
click at [196, 28] on section "Review Orders Your orders are being processed and we will notify you once we ha…" at bounding box center [654, 278] width 958 height 557
click at [201, 28] on icon at bounding box center [203, 29] width 9 height 9
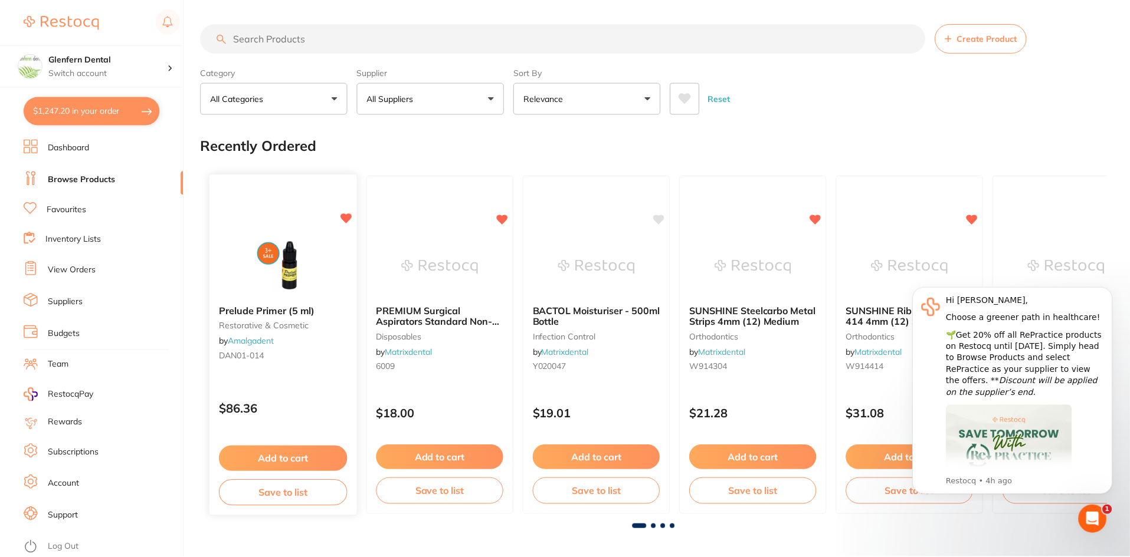
scroll to position [3, 0]
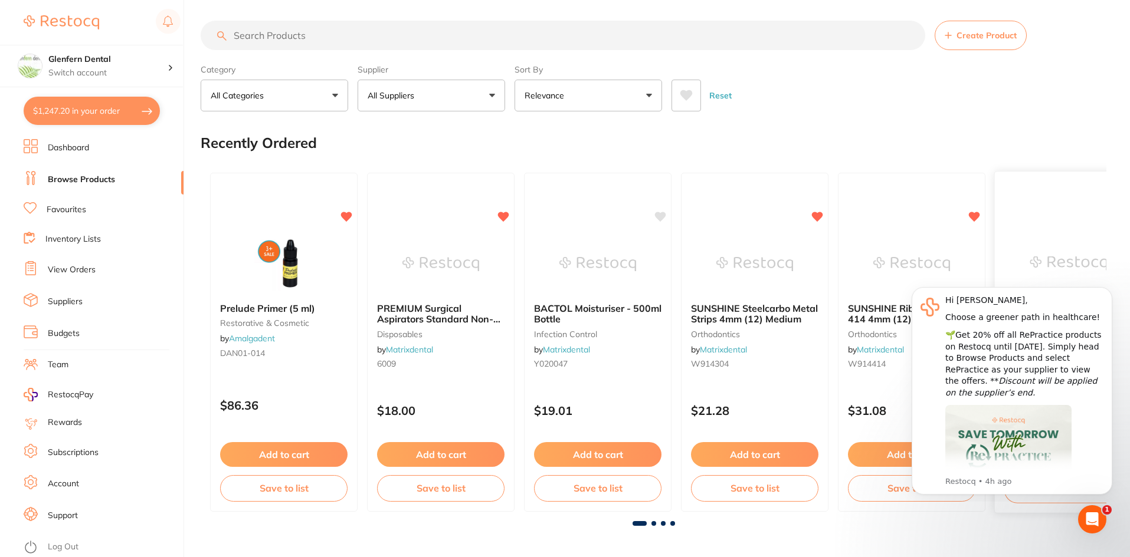
click at [1104, 204] on div "GC Equia Forte HT A3 Capsules (50) restorative & cosmetic by Matrixdental 2GC-0…" at bounding box center [1068, 342] width 149 height 343
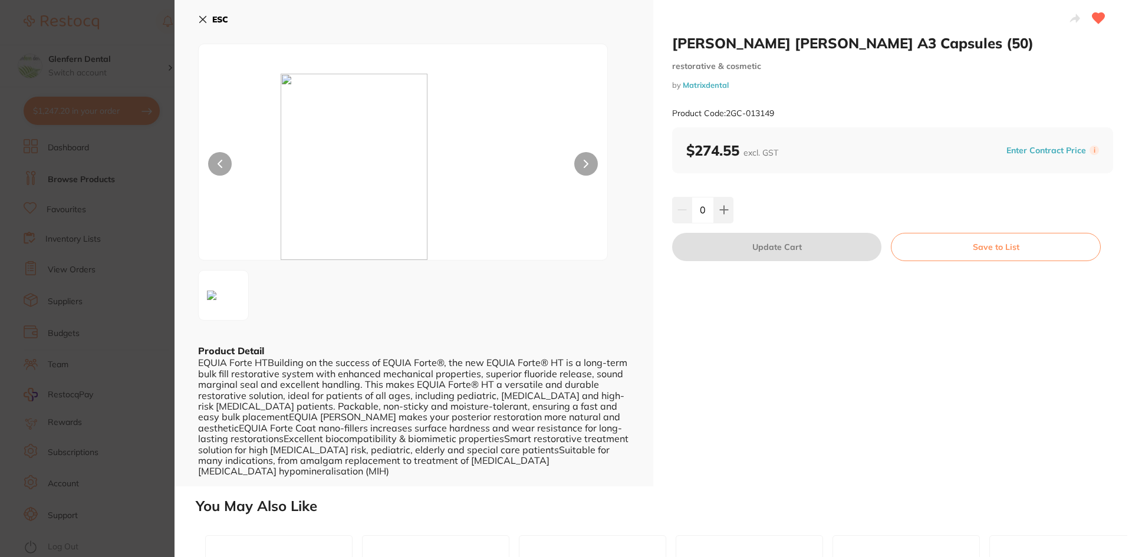
click at [206, 25] on button "ESC" at bounding box center [213, 19] width 30 height 20
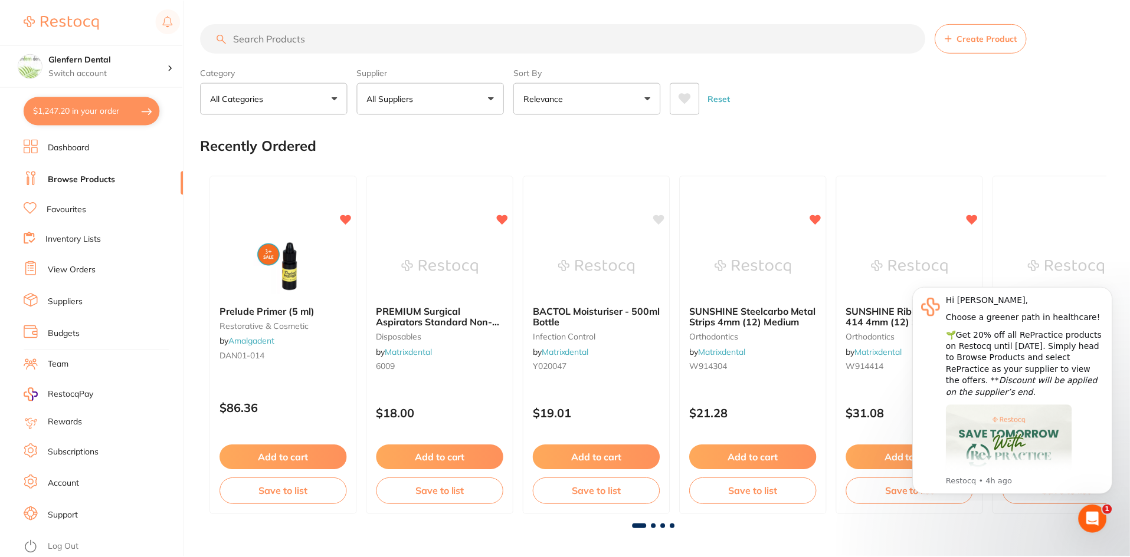
scroll to position [3, 0]
